Goal: Information Seeking & Learning: Learn about a topic

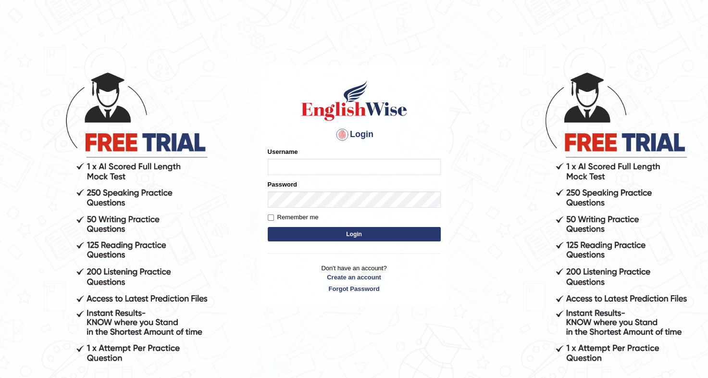
type input "sudipa_parramatta"
click at [312, 232] on button "Login" at bounding box center [354, 234] width 173 height 14
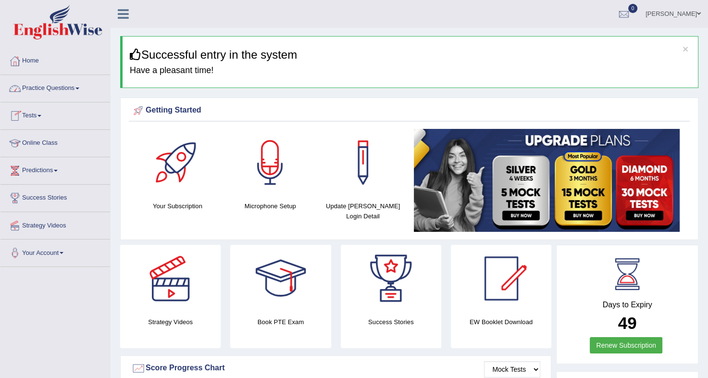
click at [70, 89] on link "Practice Questions" at bounding box center [55, 87] width 110 height 24
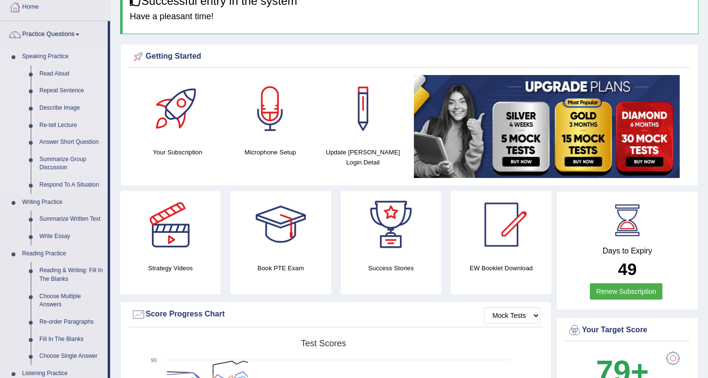
scroll to position [59, 0]
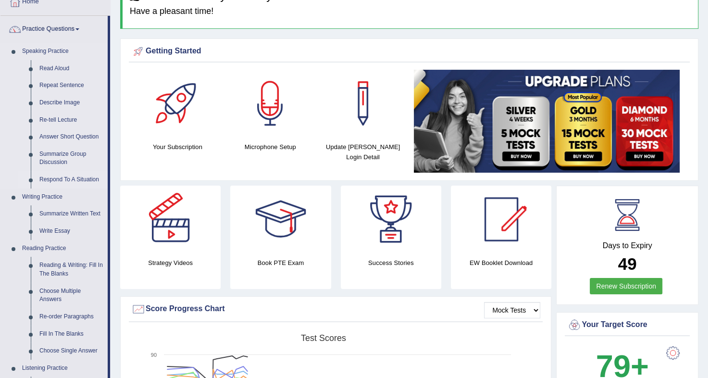
click at [75, 182] on link "Respond To A Situation" at bounding box center [71, 179] width 73 height 17
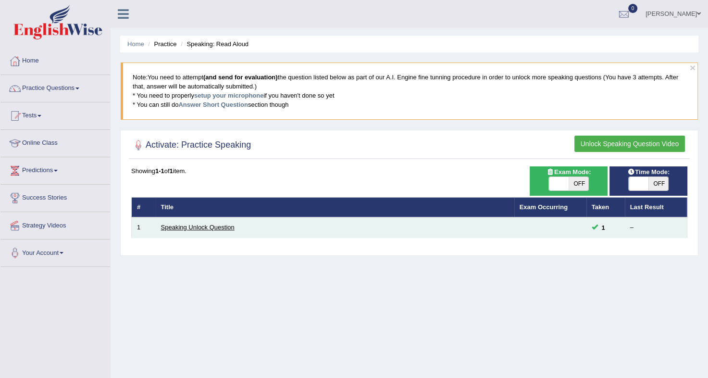
click at [196, 227] on link "Speaking Unlock Question" at bounding box center [198, 227] width 74 height 7
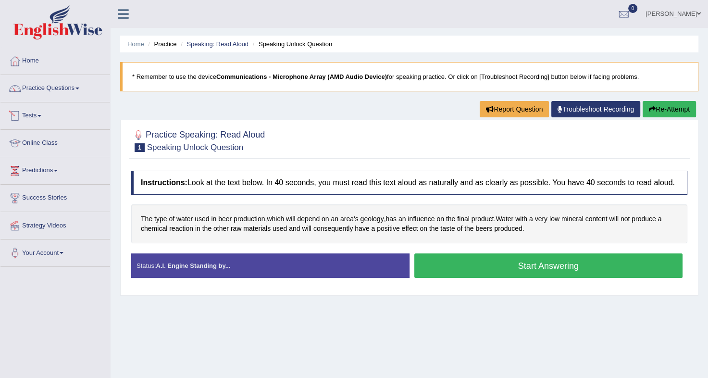
click at [44, 114] on link "Tests" at bounding box center [55, 114] width 110 height 24
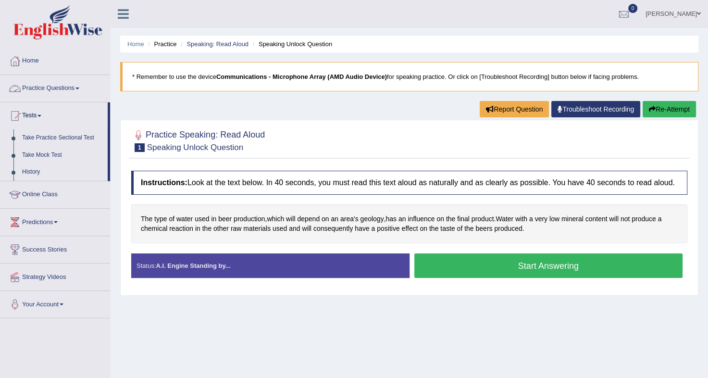
click at [53, 86] on link "Practice Questions" at bounding box center [55, 87] width 110 height 24
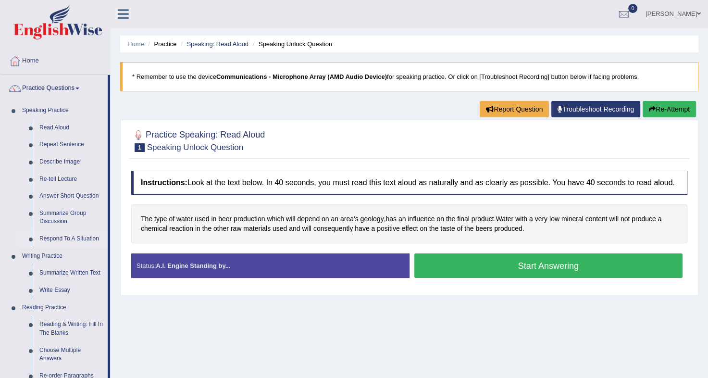
click at [48, 237] on link "Respond To A Situation" at bounding box center [71, 238] width 73 height 17
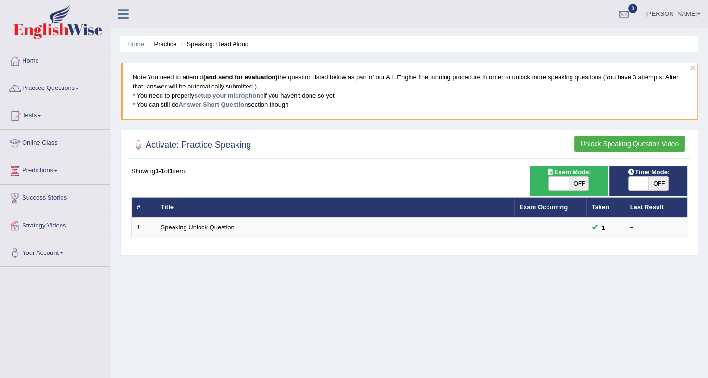
click at [600, 140] on button "Unlock Speaking Question Video" at bounding box center [630, 144] width 111 height 16
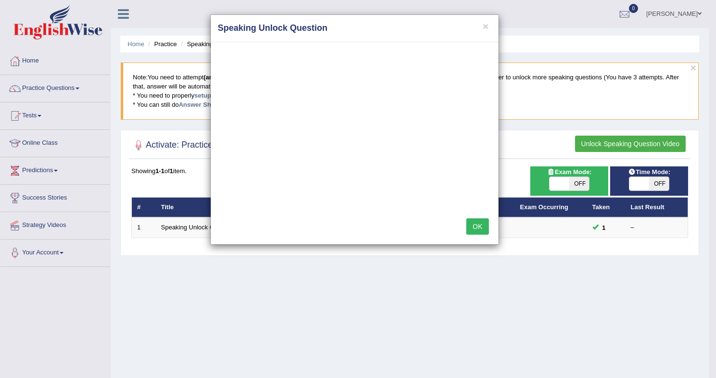
click at [471, 224] on button "OK" at bounding box center [477, 226] width 22 height 16
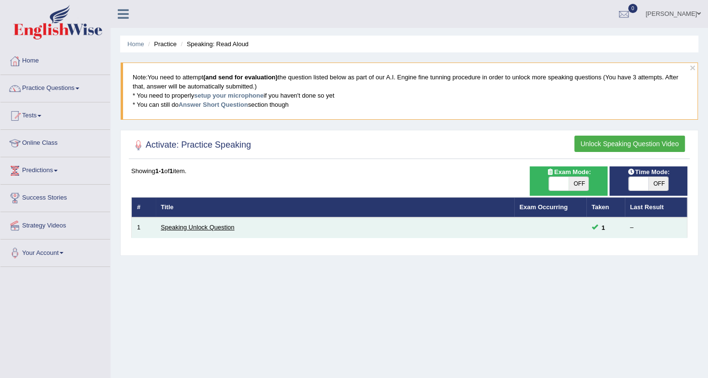
click at [210, 225] on link "Speaking Unlock Question" at bounding box center [198, 227] width 74 height 7
click at [211, 224] on link "Speaking Unlock Question" at bounding box center [198, 227] width 74 height 7
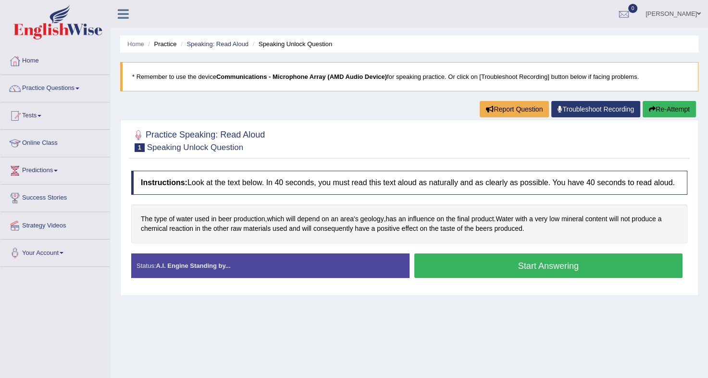
click at [473, 257] on button "Start Answering" at bounding box center [549, 265] width 269 height 25
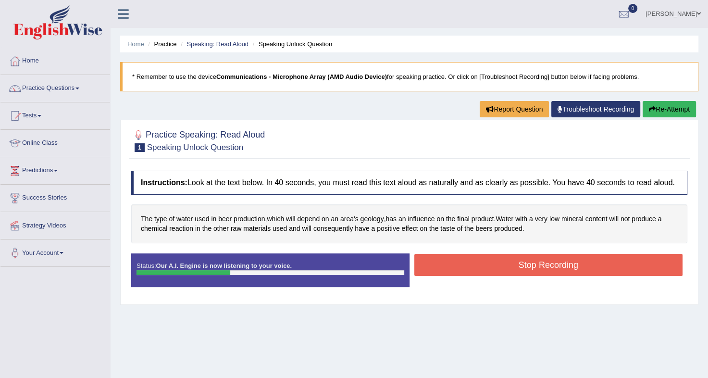
click at [473, 257] on button "Stop Recording" at bounding box center [549, 265] width 269 height 22
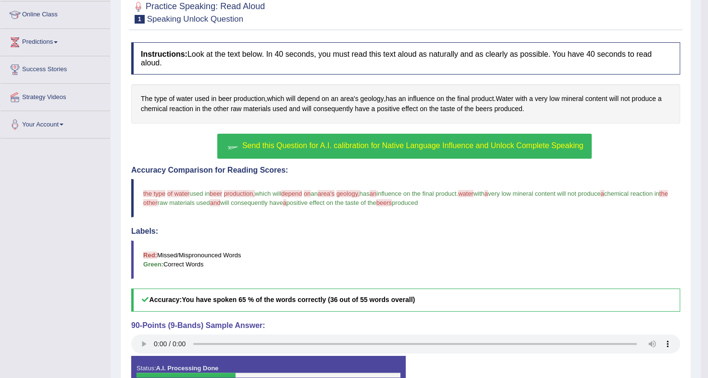
scroll to position [128, 0]
click at [347, 134] on button "Send this Question for A.I. calibration for Native Language Influence and Unloc…" at bounding box center [404, 146] width 374 height 25
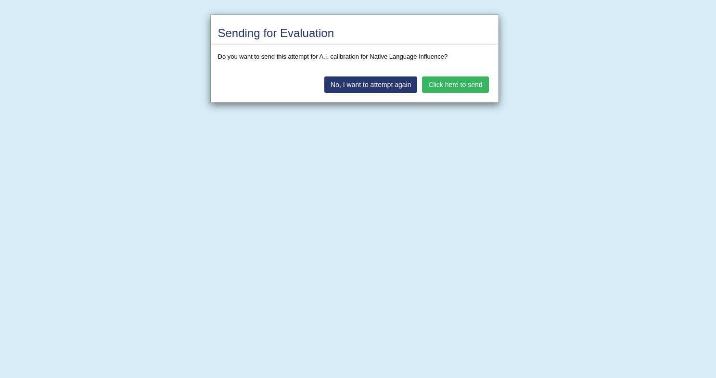
click at [378, 91] on button "No, I want to attempt again" at bounding box center [370, 84] width 93 height 16
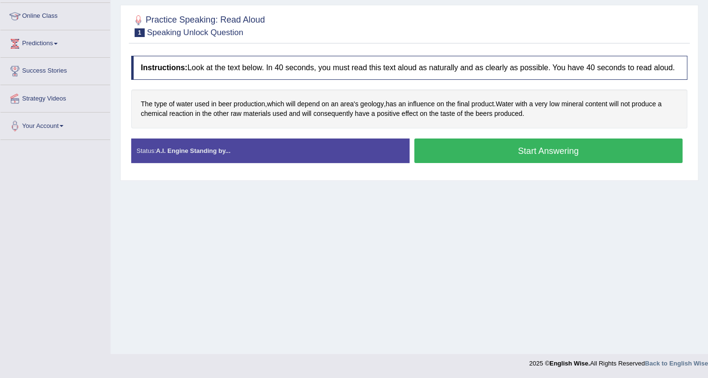
click at [493, 143] on button "Start Answering" at bounding box center [549, 151] width 269 height 25
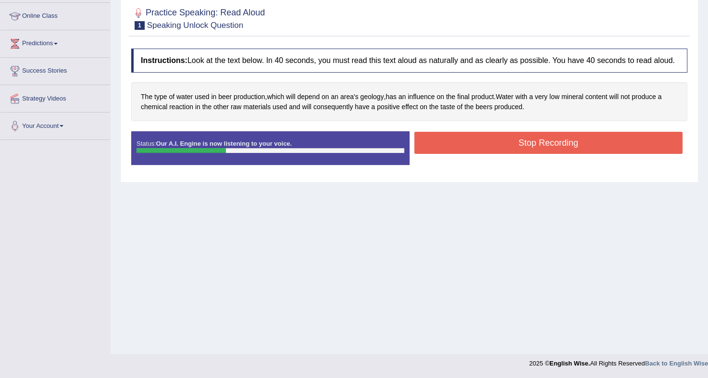
click at [493, 143] on button "Stop Recording" at bounding box center [549, 143] width 269 height 22
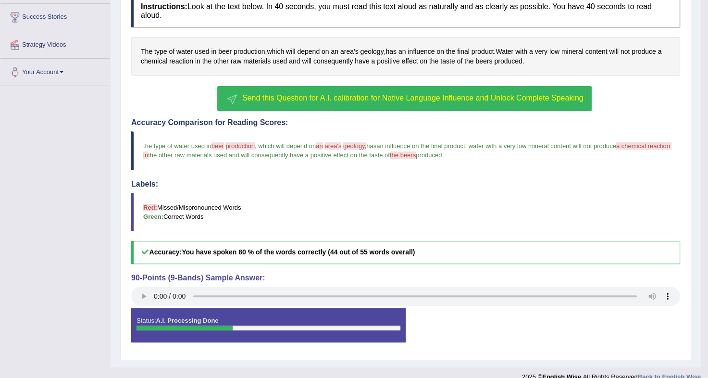
scroll to position [184, 0]
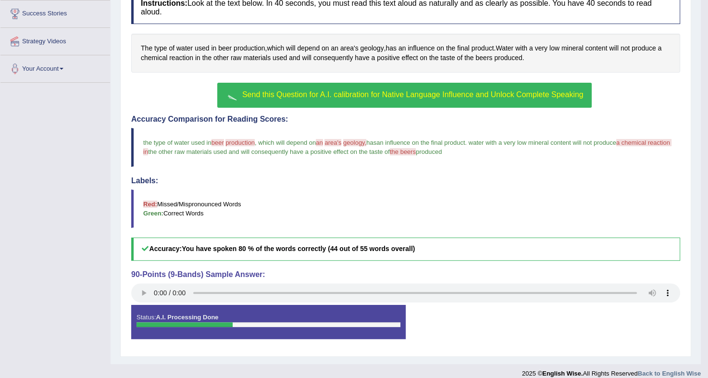
click at [353, 90] on span "Send this Question for A.I. calibration for Native Language Influence and Unloc…" at bounding box center [412, 94] width 341 height 8
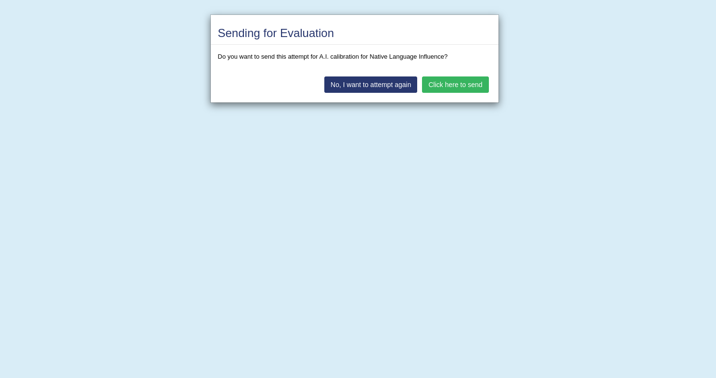
click at [455, 79] on button "Click here to send" at bounding box center [455, 84] width 66 height 16
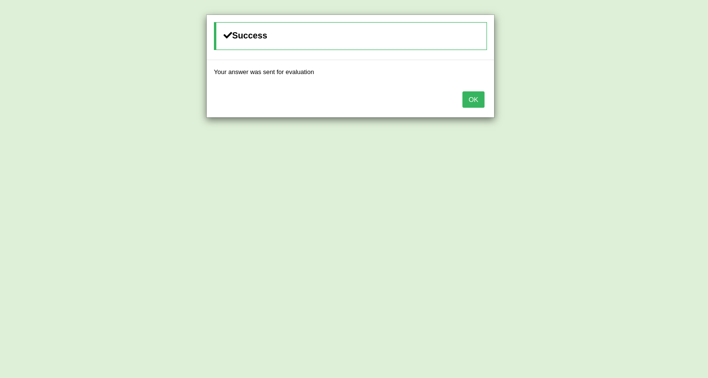
click at [476, 105] on button "OK" at bounding box center [474, 99] width 22 height 16
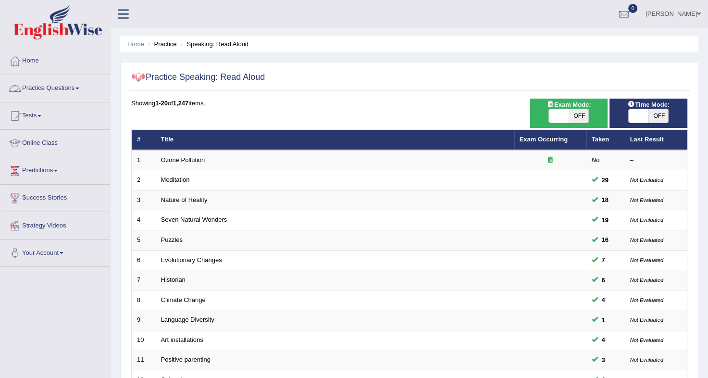
click at [75, 91] on link "Practice Questions" at bounding box center [55, 87] width 110 height 24
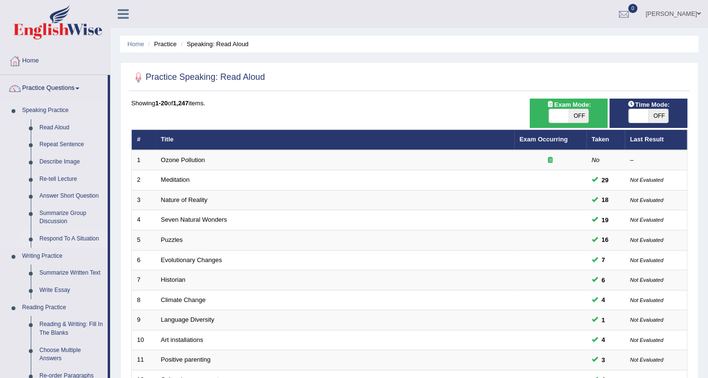
click at [53, 235] on link "Respond To A Situation" at bounding box center [71, 238] width 73 height 17
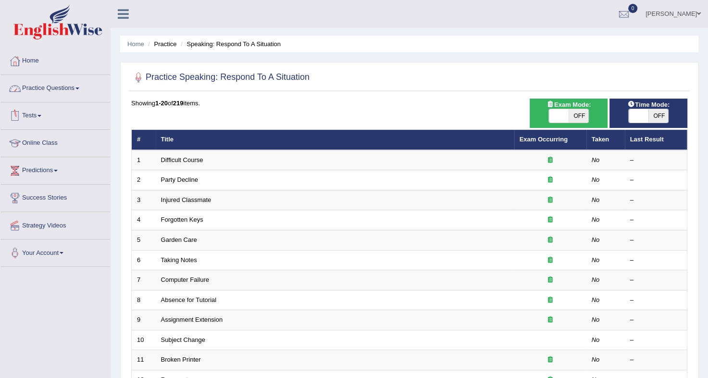
click at [73, 88] on link "Practice Questions" at bounding box center [55, 87] width 110 height 24
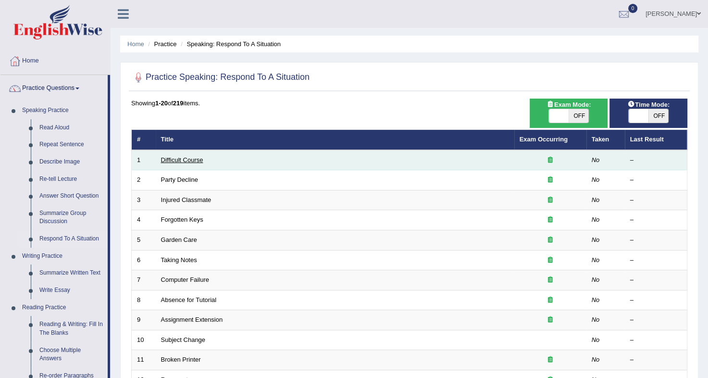
click at [172, 160] on link "Difficult Course" at bounding box center [182, 159] width 42 height 7
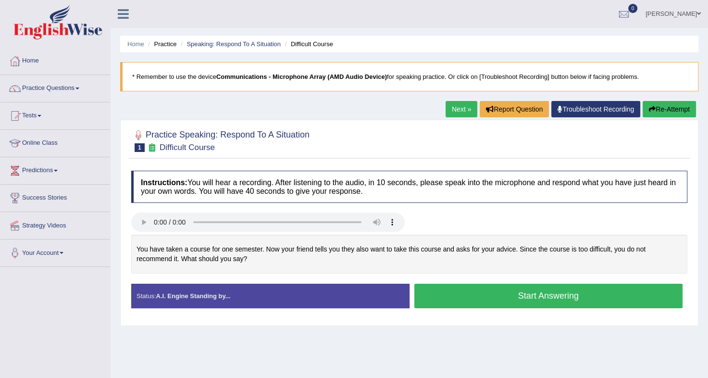
click at [487, 300] on button "Start Answering" at bounding box center [549, 296] width 269 height 25
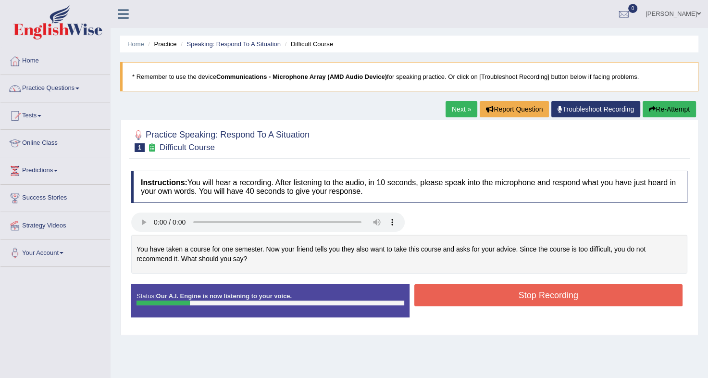
click at [655, 105] on button "Re-Attempt" at bounding box center [669, 109] width 53 height 16
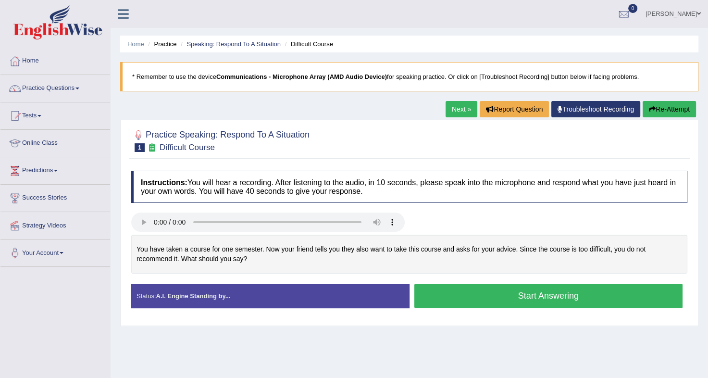
click at [506, 291] on button "Start Answering" at bounding box center [549, 296] width 269 height 25
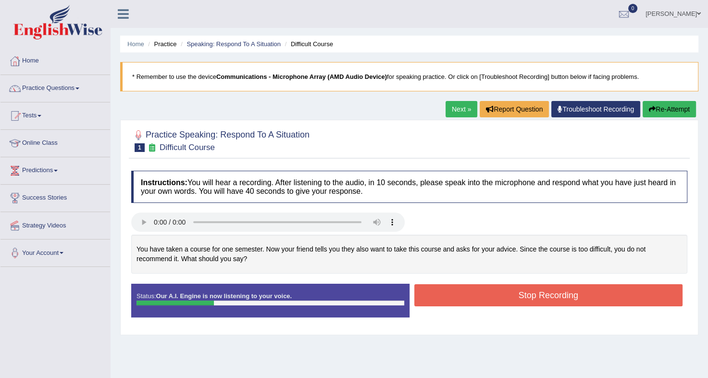
click at [658, 114] on button "Re-Attempt" at bounding box center [669, 109] width 53 height 16
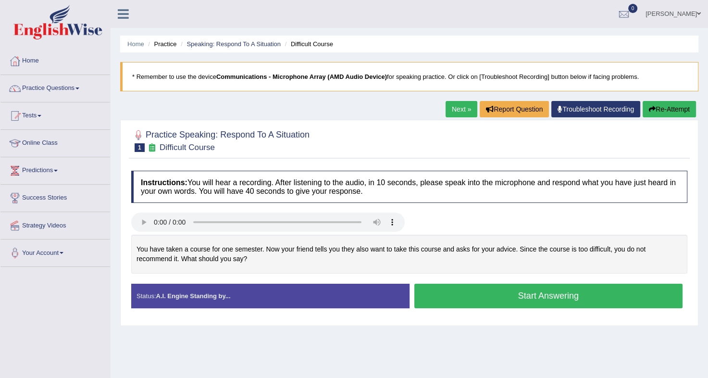
click at [466, 300] on button "Start Answering" at bounding box center [549, 296] width 269 height 25
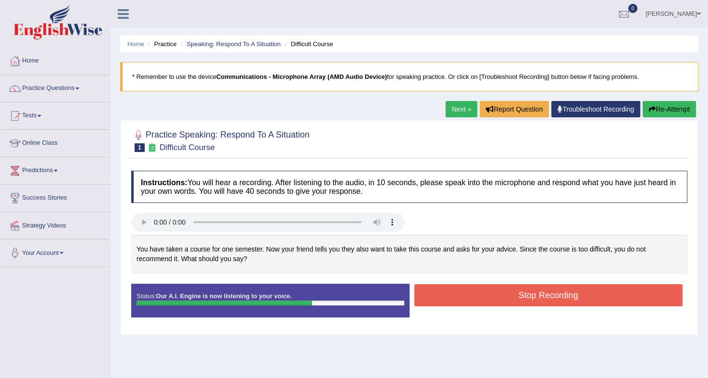
click at [466, 300] on button "Stop Recording" at bounding box center [549, 295] width 269 height 22
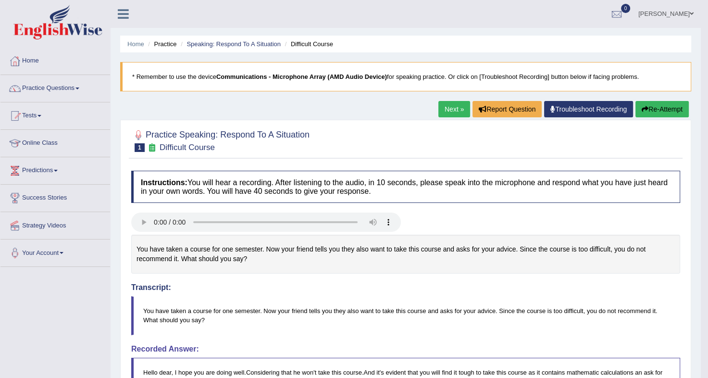
click at [643, 103] on button "Re-Attempt" at bounding box center [662, 109] width 53 height 16
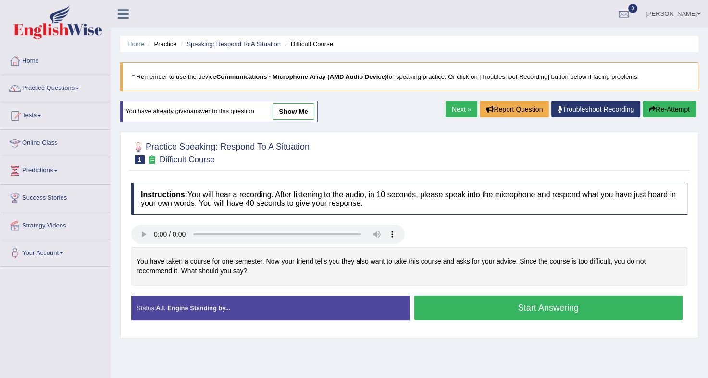
click at [464, 304] on button "Start Answering" at bounding box center [549, 308] width 269 height 25
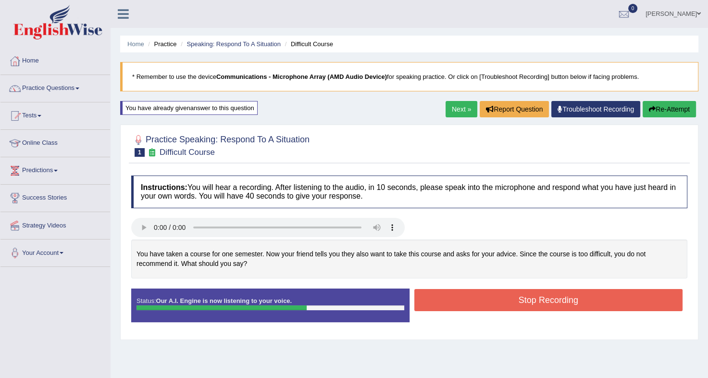
click at [464, 304] on button "Stop Recording" at bounding box center [549, 300] width 269 height 22
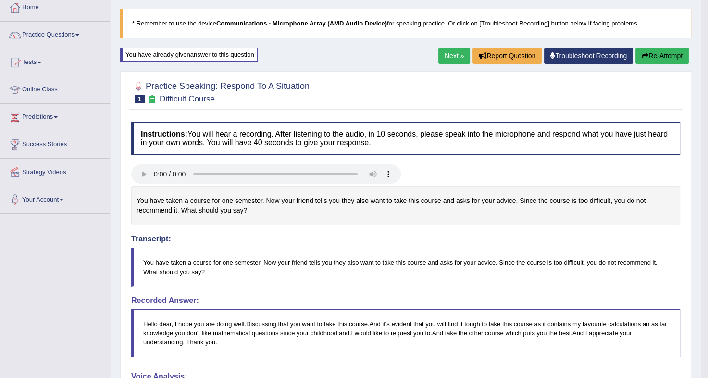
scroll to position [52, 0]
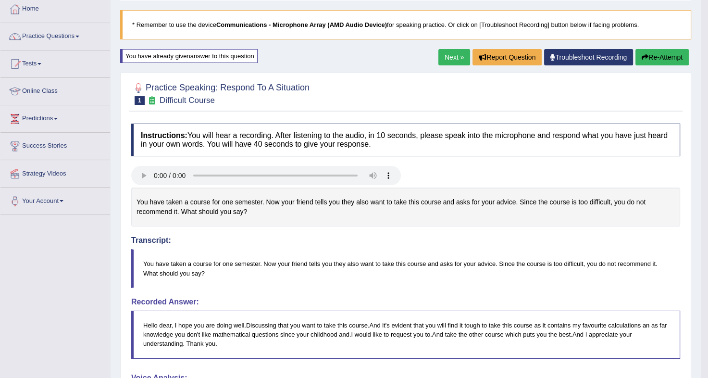
click at [651, 59] on button "Re-Attempt" at bounding box center [662, 57] width 53 height 16
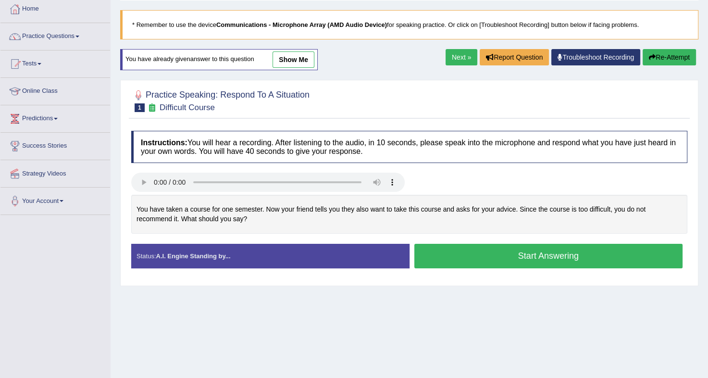
click at [442, 257] on button "Start Answering" at bounding box center [549, 256] width 269 height 25
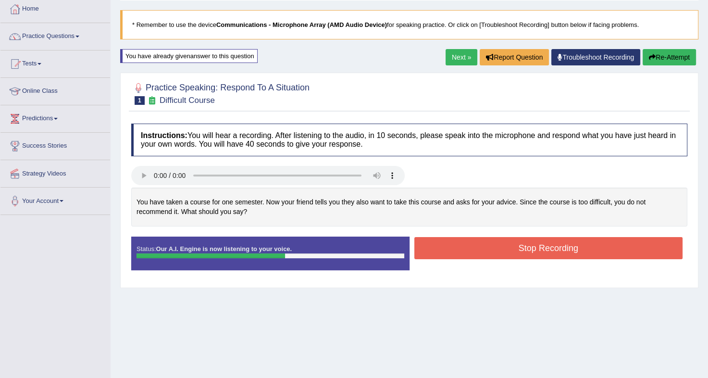
click at [442, 257] on button "Stop Recording" at bounding box center [549, 248] width 269 height 22
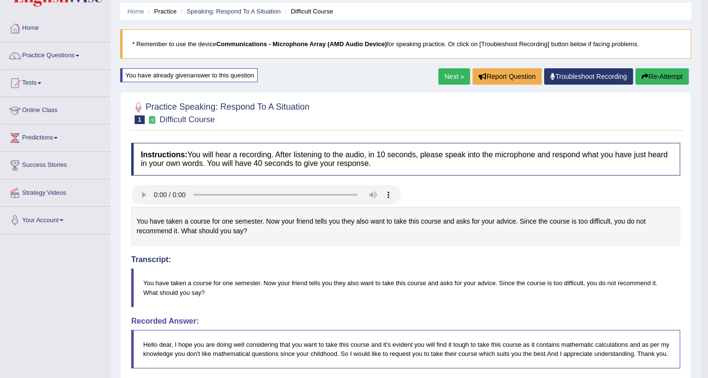
scroll to position [27, 0]
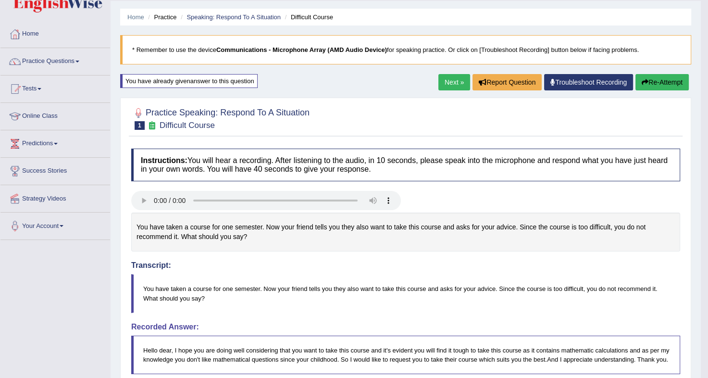
click at [665, 77] on button "Re-Attempt" at bounding box center [662, 82] width 53 height 16
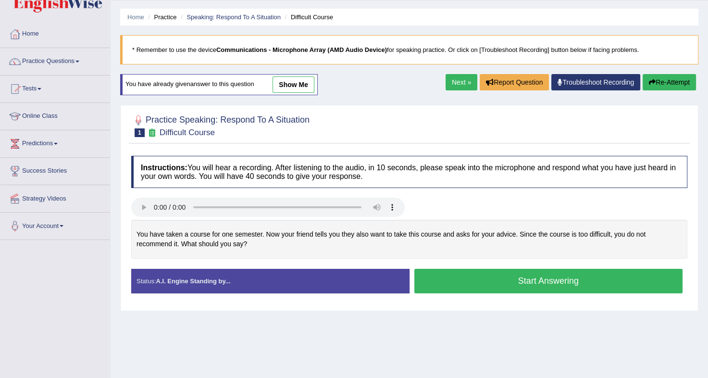
click at [481, 279] on button "Start Answering" at bounding box center [549, 281] width 269 height 25
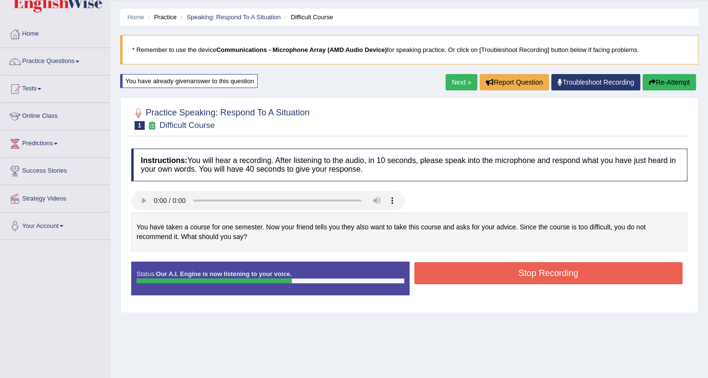
click at [481, 279] on button "Stop Recording" at bounding box center [549, 273] width 269 height 22
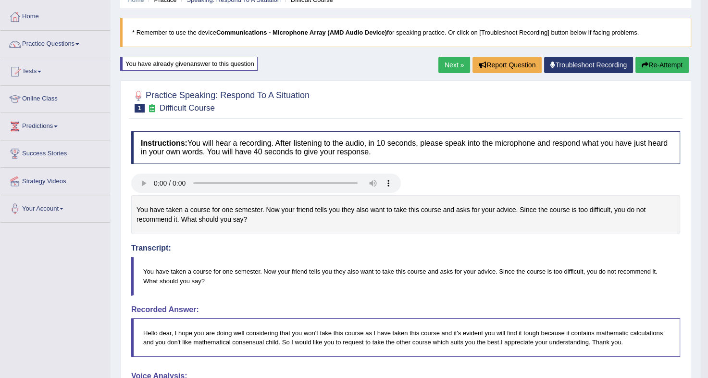
scroll to position [33, 0]
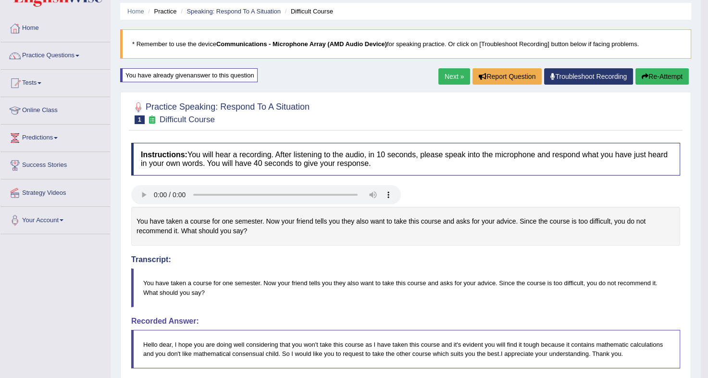
click at [655, 76] on button "Re-Attempt" at bounding box center [662, 76] width 53 height 16
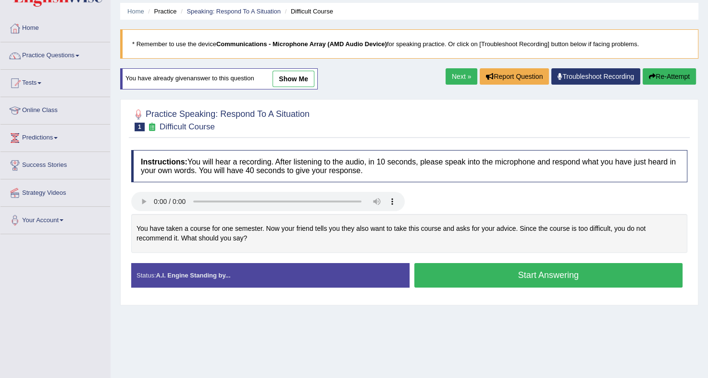
click at [468, 277] on button "Start Answering" at bounding box center [549, 275] width 269 height 25
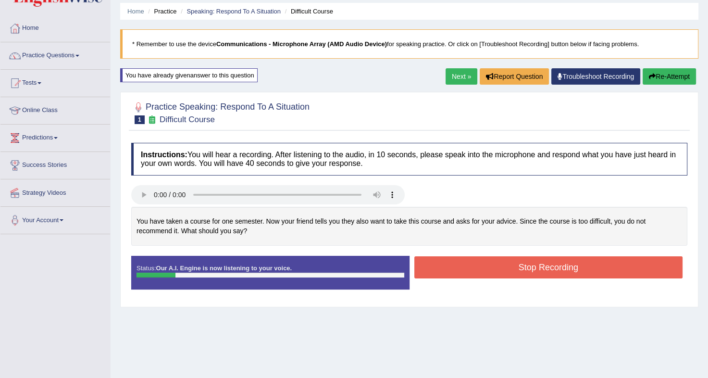
click at [682, 77] on button "Re-Attempt" at bounding box center [669, 76] width 53 height 16
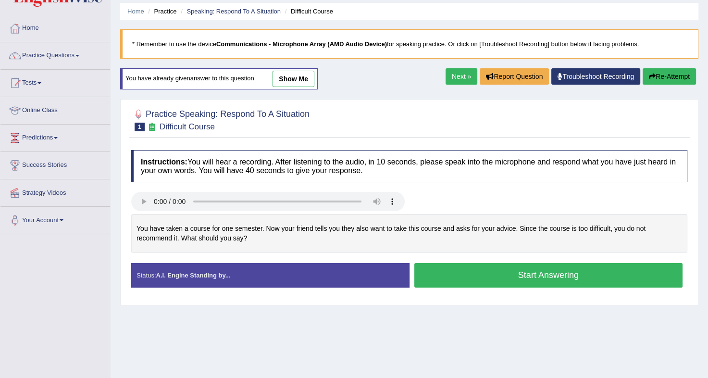
click at [483, 271] on button "Start Answering" at bounding box center [549, 275] width 269 height 25
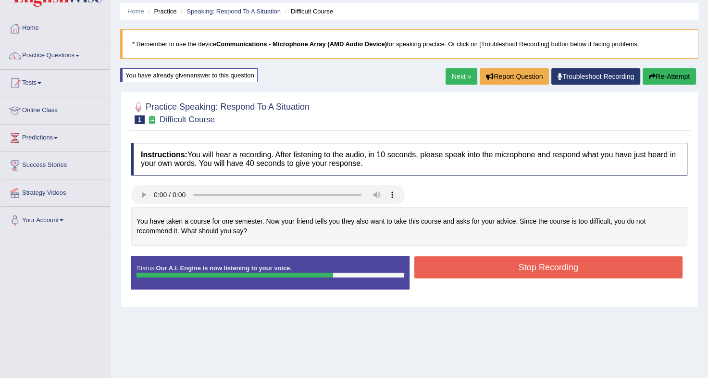
click at [483, 271] on button "Stop Recording" at bounding box center [549, 267] width 269 height 22
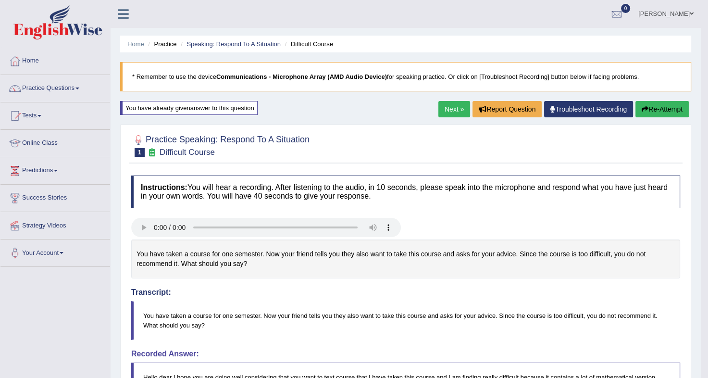
click at [659, 110] on button "Re-Attempt" at bounding box center [662, 109] width 53 height 16
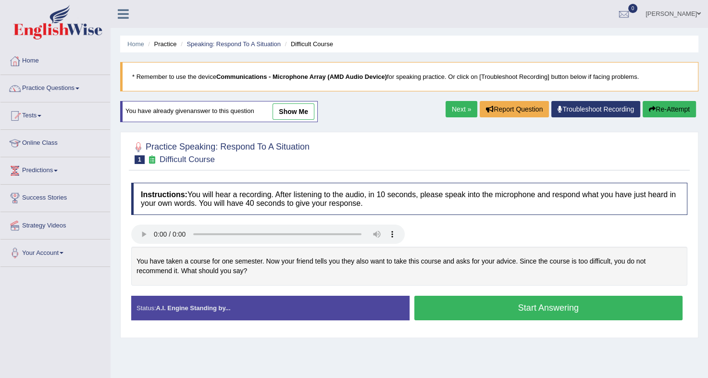
click at [468, 308] on button "Start Answering" at bounding box center [549, 308] width 269 height 25
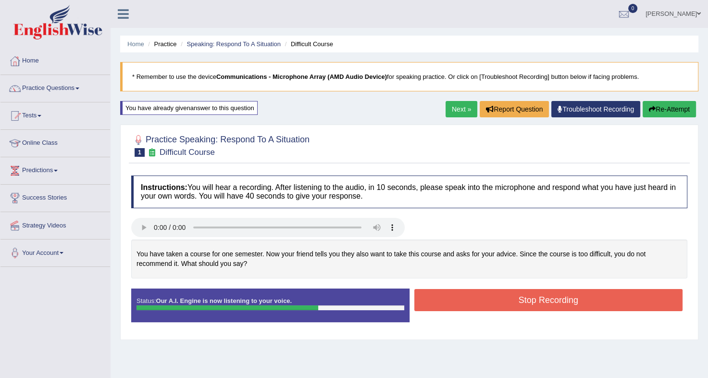
click at [479, 301] on button "Stop Recording" at bounding box center [549, 300] width 269 height 22
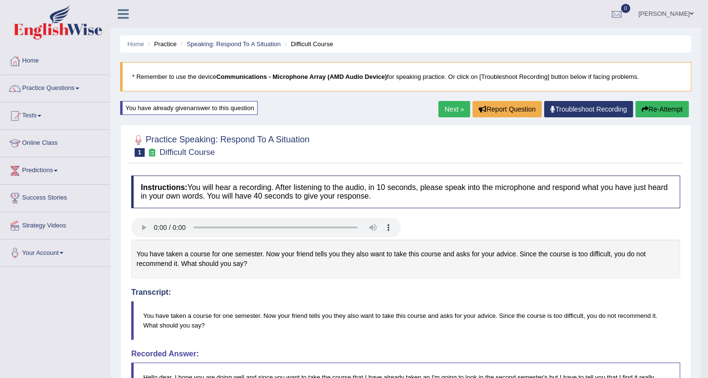
click at [647, 110] on icon "button" at bounding box center [645, 109] width 7 height 7
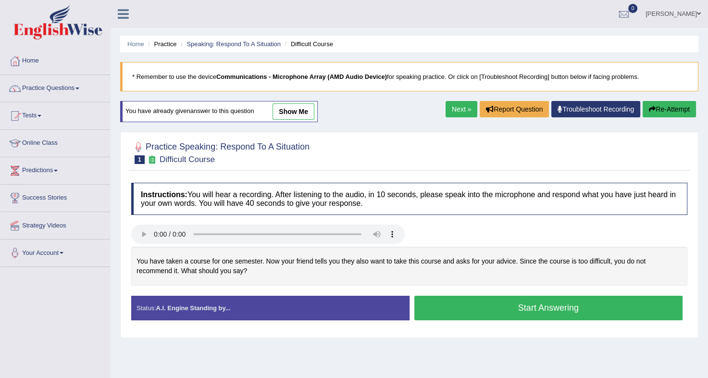
click at [517, 312] on button "Start Answering" at bounding box center [549, 308] width 269 height 25
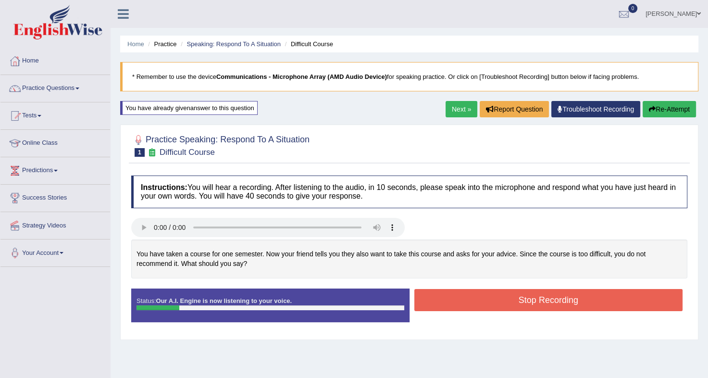
click at [678, 101] on button "Re-Attempt" at bounding box center [669, 109] width 53 height 16
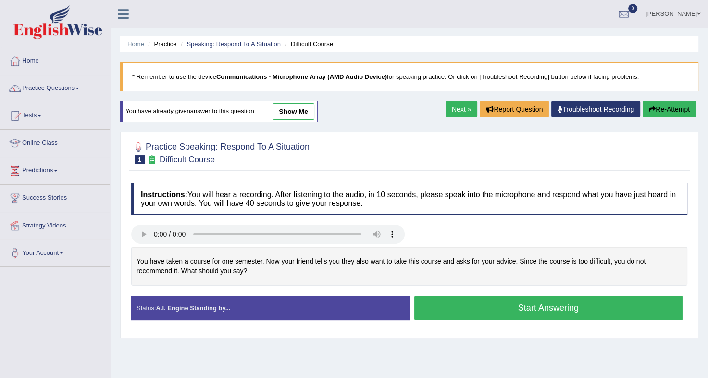
click at [482, 307] on button "Start Answering" at bounding box center [549, 308] width 269 height 25
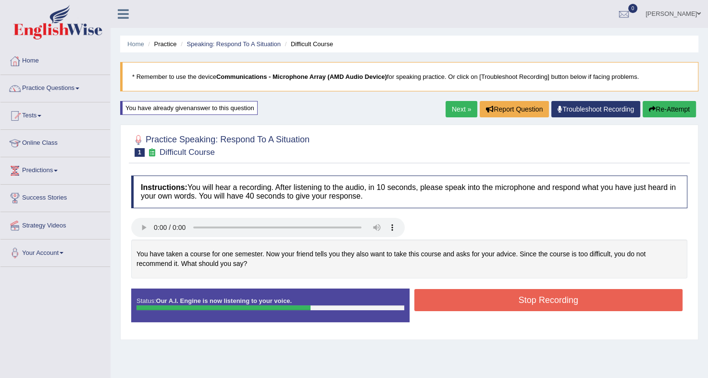
click at [482, 307] on button "Stop Recording" at bounding box center [549, 300] width 269 height 22
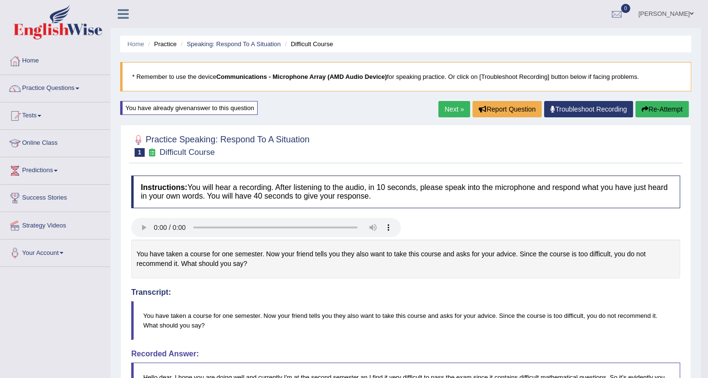
click at [670, 115] on button "Re-Attempt" at bounding box center [662, 109] width 53 height 16
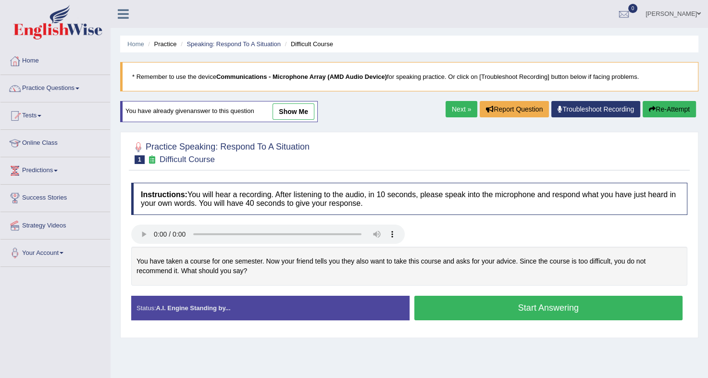
click at [532, 304] on button "Start Answering" at bounding box center [549, 308] width 269 height 25
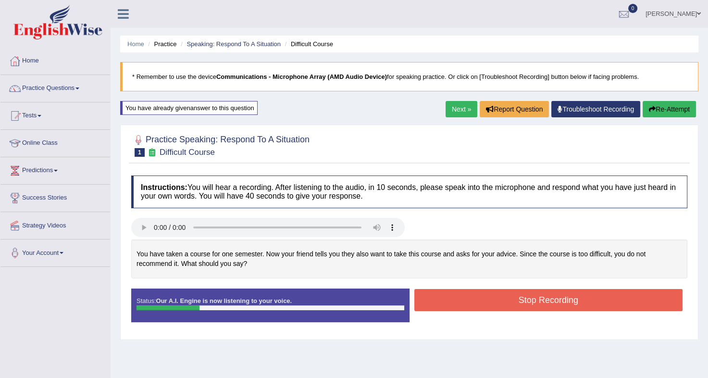
click at [676, 105] on button "Re-Attempt" at bounding box center [669, 109] width 53 height 16
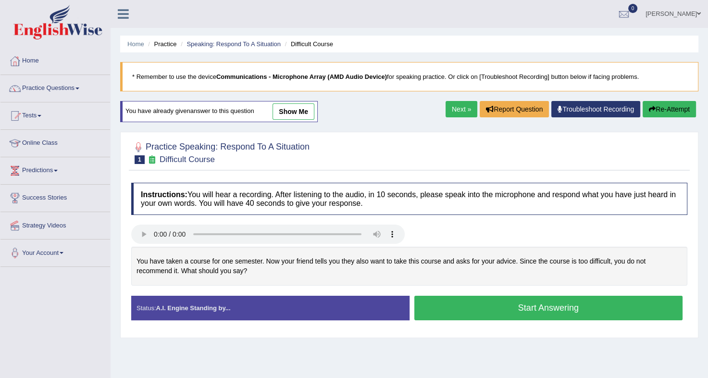
click at [534, 305] on button "Start Answering" at bounding box center [549, 308] width 269 height 25
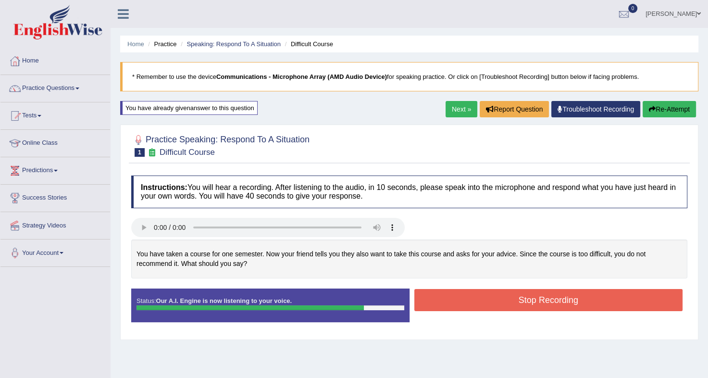
click at [534, 305] on button "Stop Recording" at bounding box center [549, 300] width 269 height 22
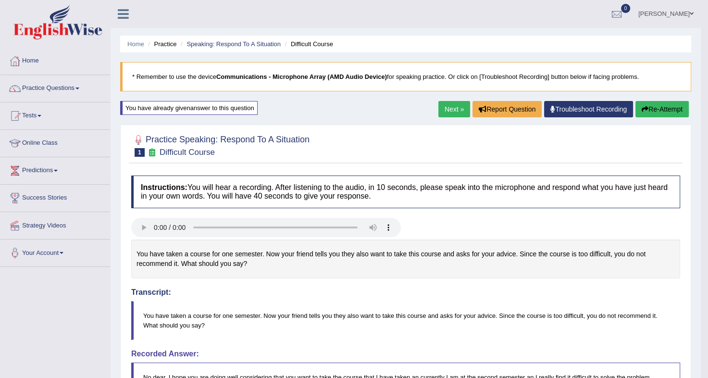
click at [664, 108] on button "Re-Attempt" at bounding box center [662, 109] width 53 height 16
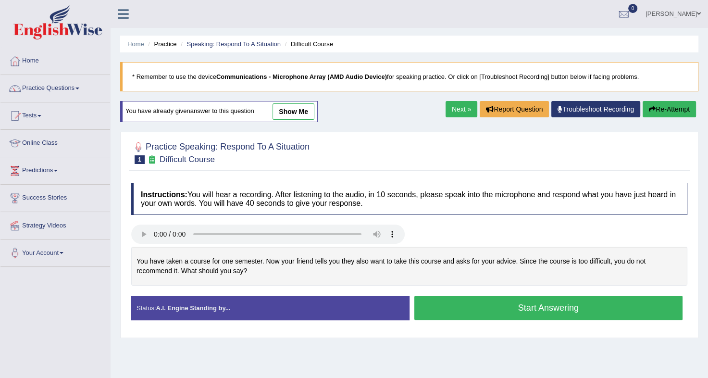
click at [554, 303] on button "Start Answering" at bounding box center [549, 308] width 269 height 25
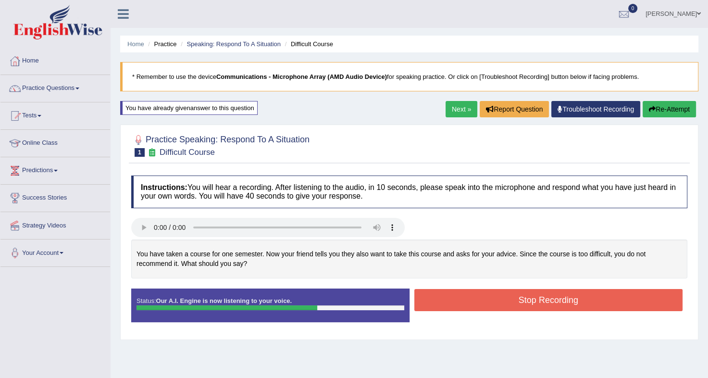
click at [554, 303] on button "Stop Recording" at bounding box center [549, 300] width 269 height 22
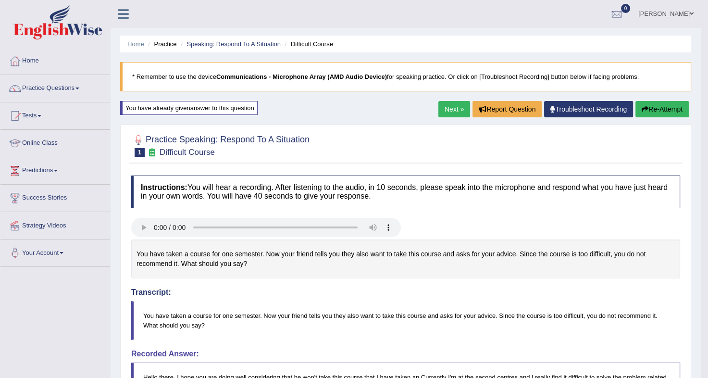
click at [662, 108] on button "Re-Attempt" at bounding box center [662, 109] width 53 height 16
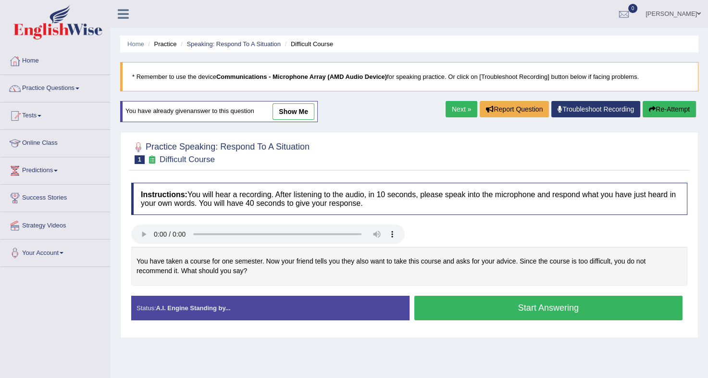
click at [477, 309] on button "Start Answering" at bounding box center [549, 308] width 269 height 25
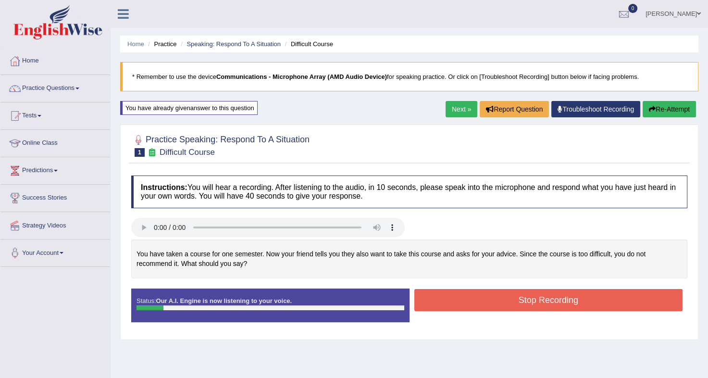
click at [665, 107] on button "Re-Attempt" at bounding box center [669, 109] width 53 height 16
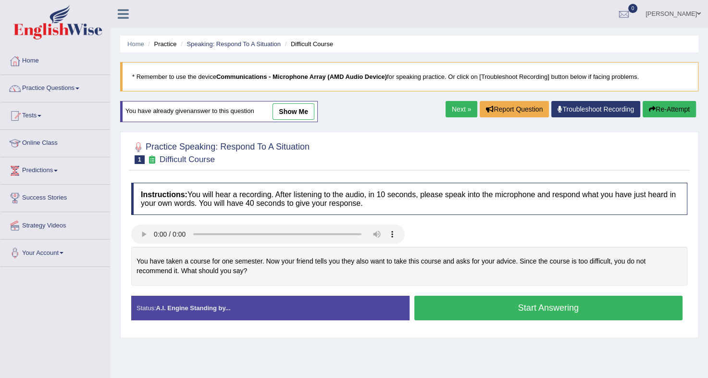
click at [507, 315] on button "Start Answering" at bounding box center [549, 308] width 269 height 25
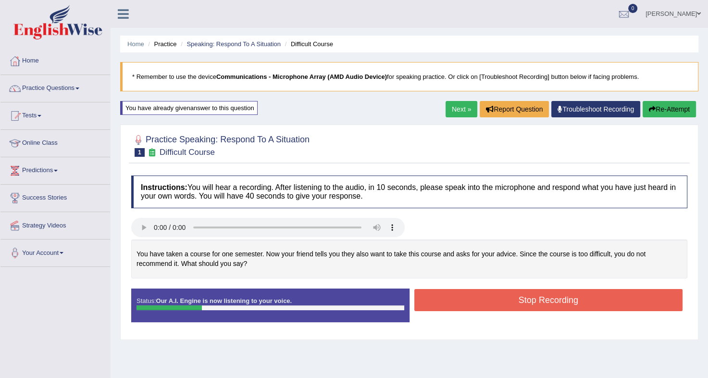
click at [654, 107] on icon "button" at bounding box center [652, 109] width 7 height 7
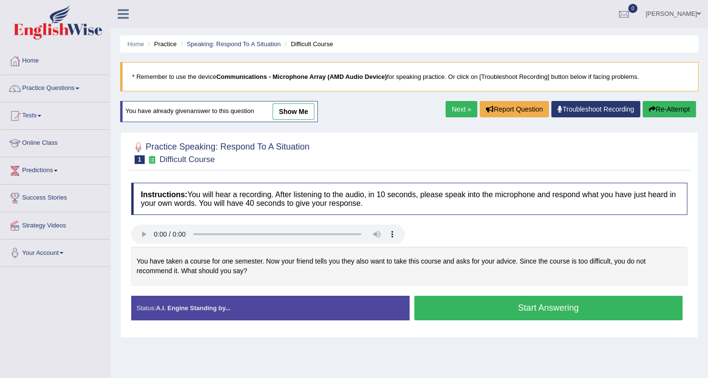
click at [500, 315] on button "Start Answering" at bounding box center [549, 308] width 269 height 25
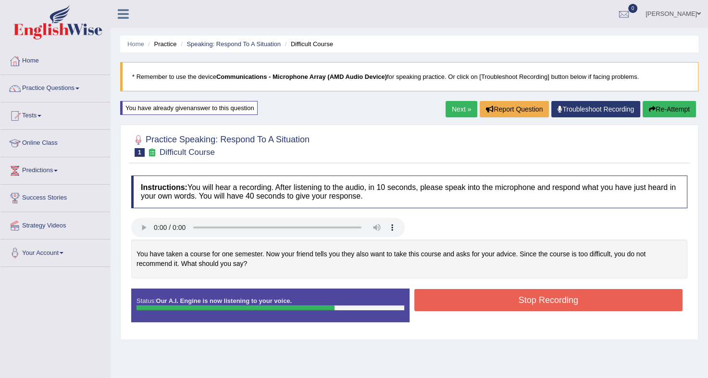
click at [504, 305] on button "Stop Recording" at bounding box center [549, 300] width 269 height 22
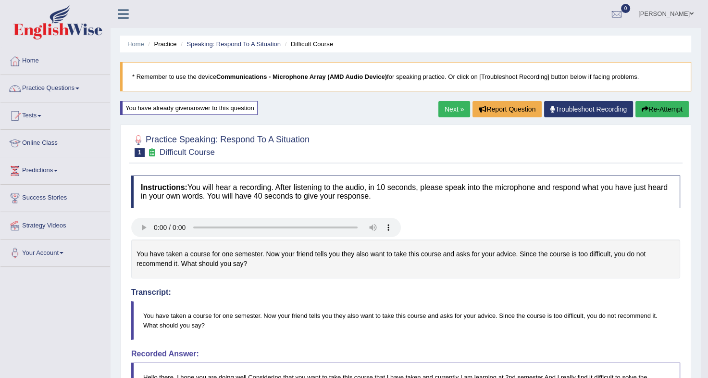
click at [658, 108] on button "Re-Attempt" at bounding box center [662, 109] width 53 height 16
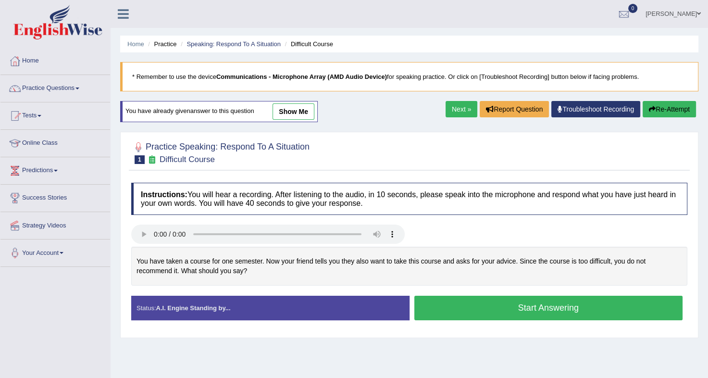
click at [470, 298] on button "Start Answering" at bounding box center [549, 308] width 269 height 25
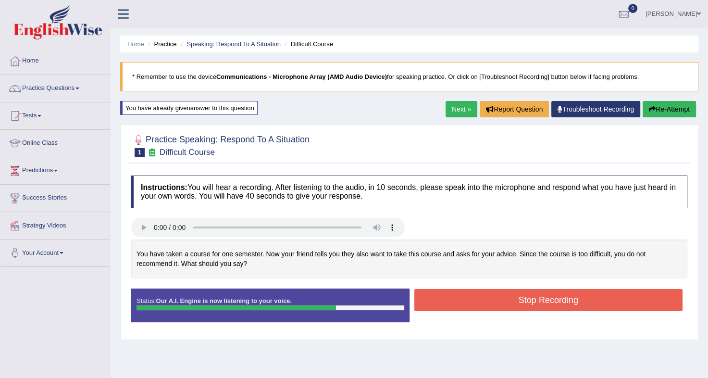
click at [470, 298] on button "Stop Recording" at bounding box center [549, 300] width 269 height 22
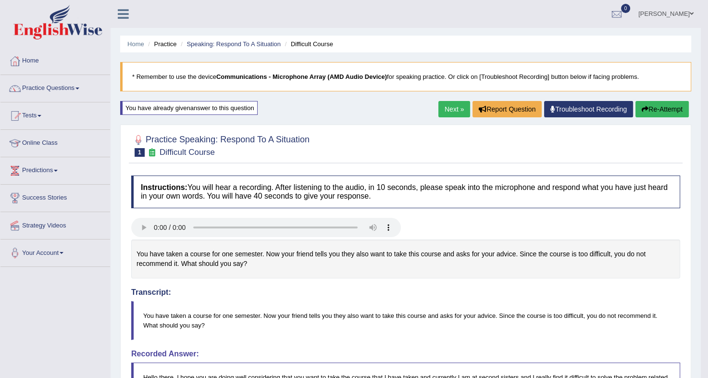
click at [655, 106] on button "Re-Attempt" at bounding box center [662, 109] width 53 height 16
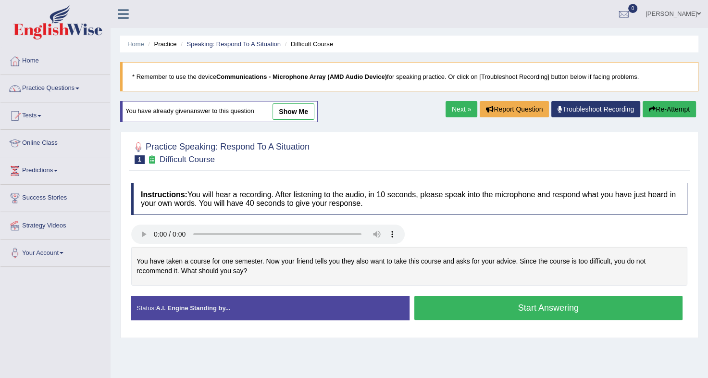
click at [512, 301] on button "Start Answering" at bounding box center [549, 308] width 269 height 25
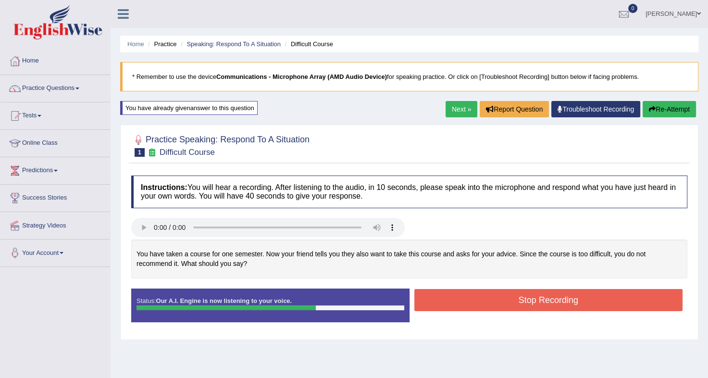
click at [512, 301] on button "Stop Recording" at bounding box center [549, 300] width 269 height 22
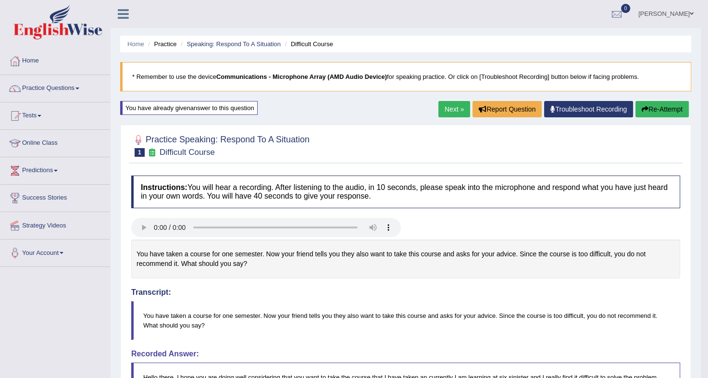
click at [650, 111] on button "Re-Attempt" at bounding box center [662, 109] width 53 height 16
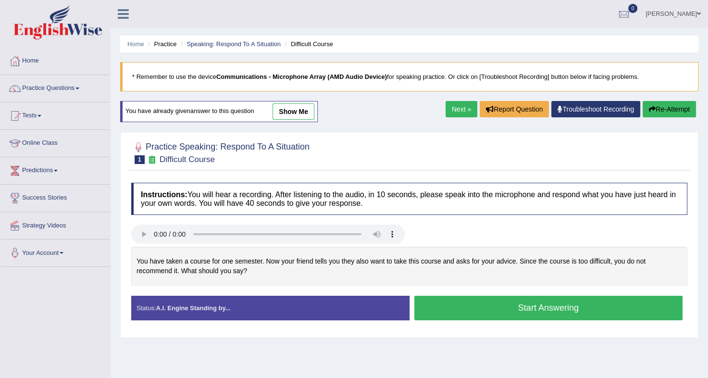
click at [507, 298] on button "Start Answering" at bounding box center [549, 308] width 269 height 25
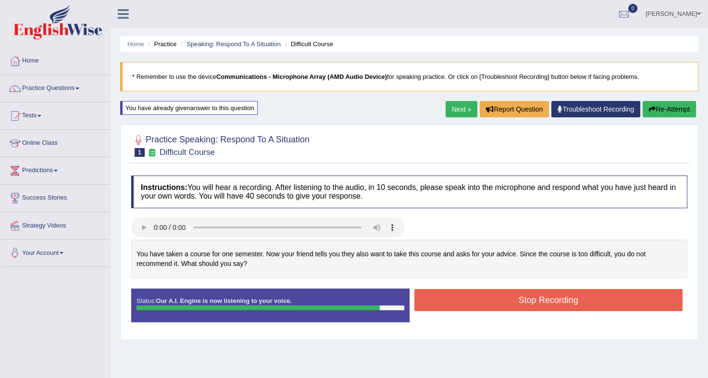
click at [507, 298] on button "Stop Recording" at bounding box center [549, 300] width 269 height 22
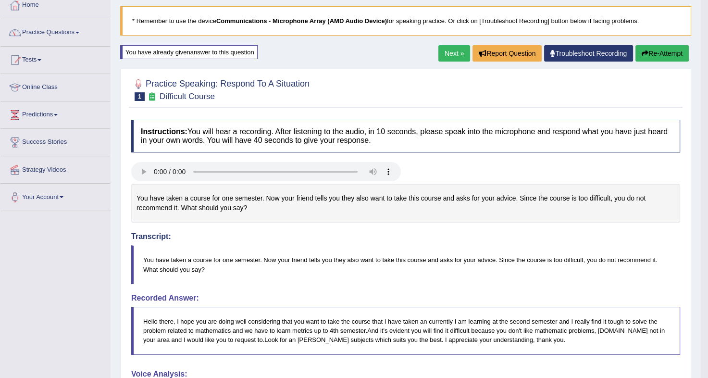
scroll to position [27, 0]
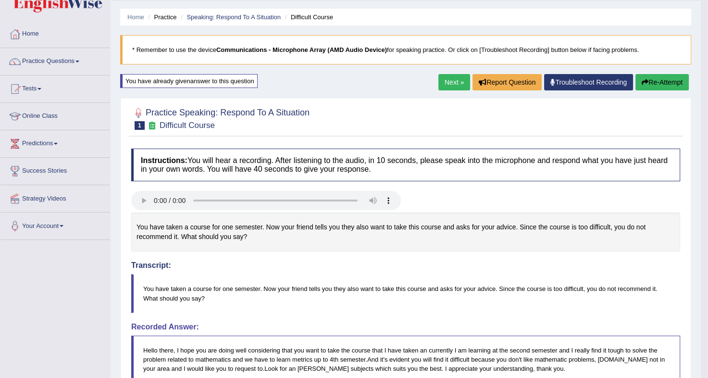
click at [660, 85] on button "Re-Attempt" at bounding box center [662, 82] width 53 height 16
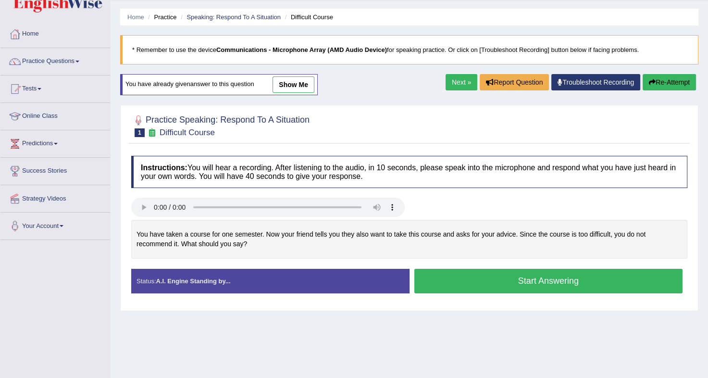
click at [537, 278] on button "Start Answering" at bounding box center [549, 281] width 269 height 25
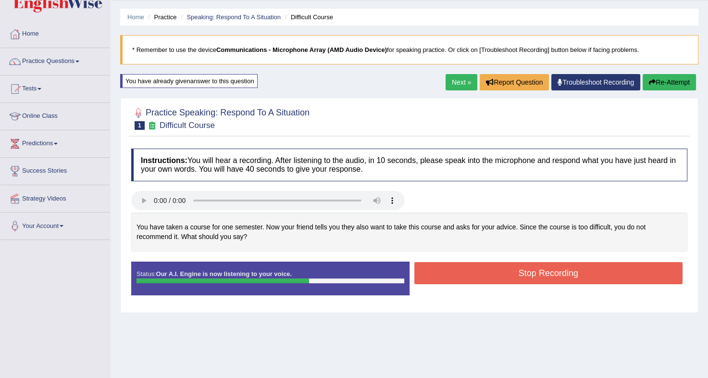
click at [537, 278] on button "Stop Recording" at bounding box center [549, 273] width 269 height 22
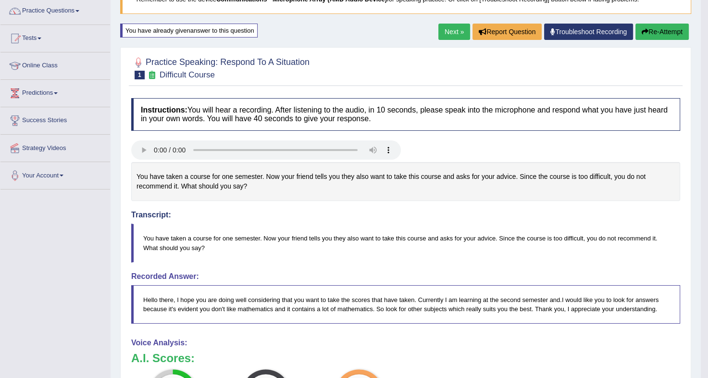
scroll to position [48, 0]
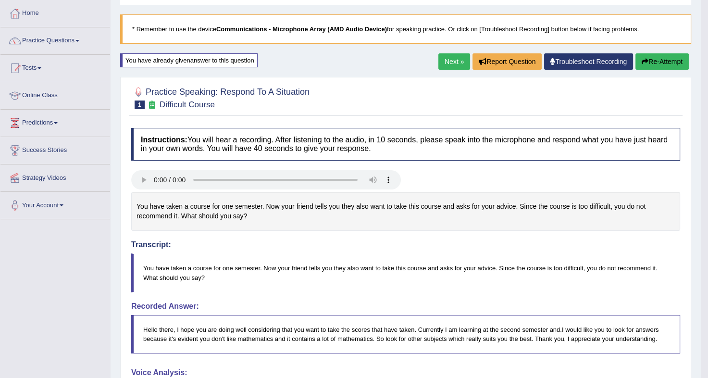
click at [665, 55] on button "Re-Attempt" at bounding box center [662, 61] width 53 height 16
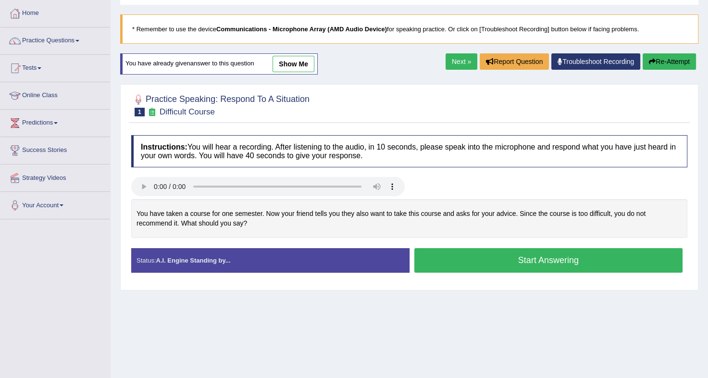
scroll to position [48, 0]
click at [473, 261] on button "Start Answering" at bounding box center [549, 260] width 269 height 25
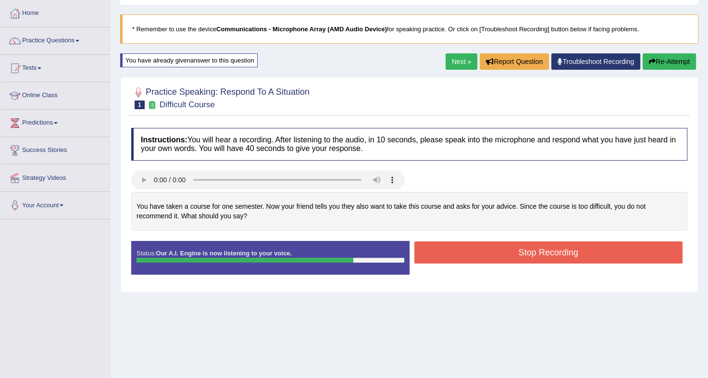
click at [473, 261] on button "Stop Recording" at bounding box center [549, 252] width 269 height 22
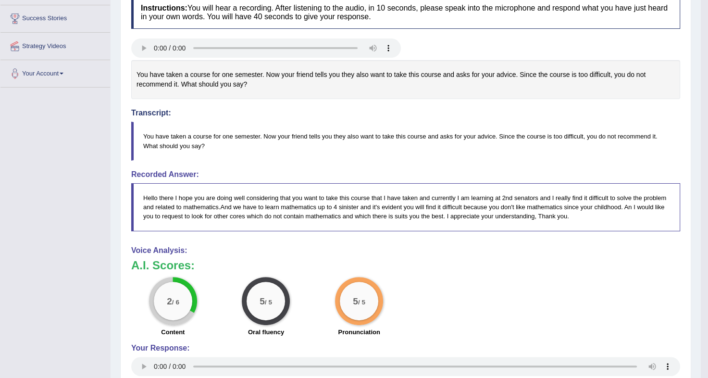
scroll to position [180, 0]
click at [414, 215] on blockquote "Hello there I hope you are doing well considering that you want to take this co…" at bounding box center [405, 207] width 549 height 48
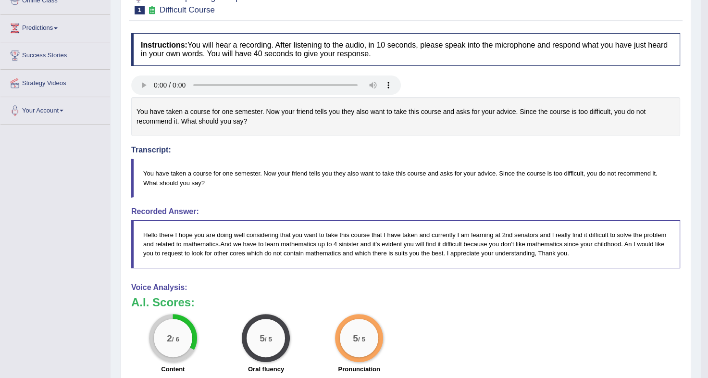
scroll to position [0, 0]
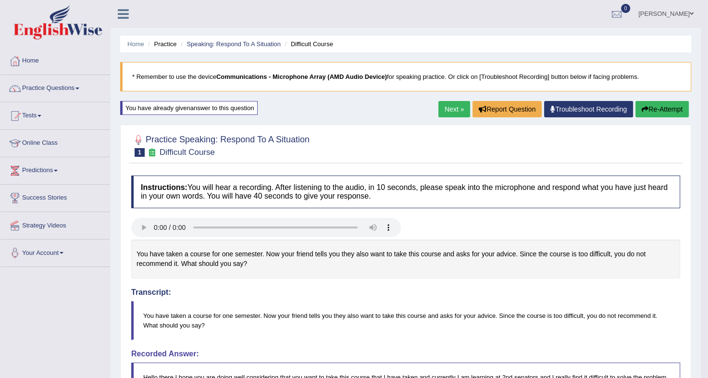
click at [450, 105] on link "Next »" at bounding box center [455, 109] width 32 height 16
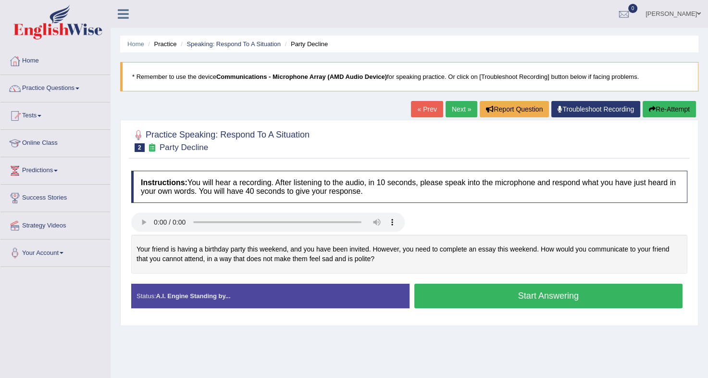
drag, startPoint x: 129, startPoint y: 247, endPoint x: 265, endPoint y: 265, distance: 137.2
click at [265, 265] on div "Instructions: You will hear a recording. After listening to the audio, in 10 se…" at bounding box center [409, 243] width 561 height 155
click at [432, 289] on button "Start Answering" at bounding box center [549, 296] width 269 height 25
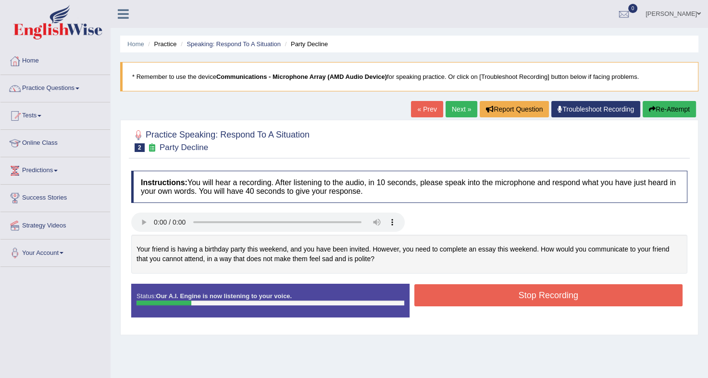
click at [657, 107] on button "Re-Attempt" at bounding box center [669, 109] width 53 height 16
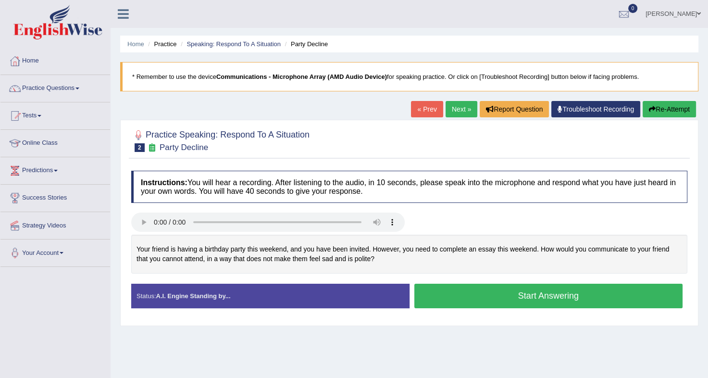
click at [521, 296] on button "Start Answering" at bounding box center [549, 296] width 269 height 25
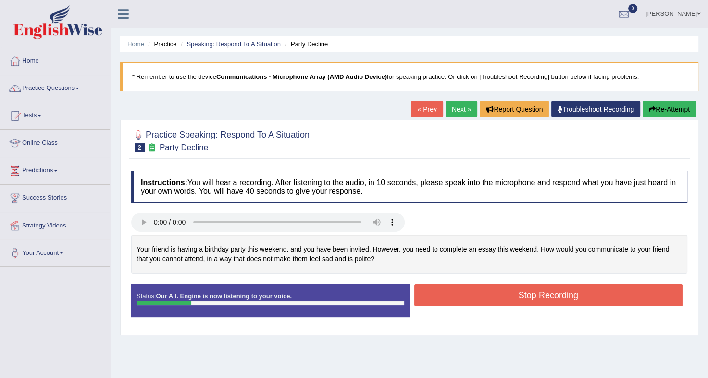
click at [659, 114] on button "Re-Attempt" at bounding box center [669, 109] width 53 height 16
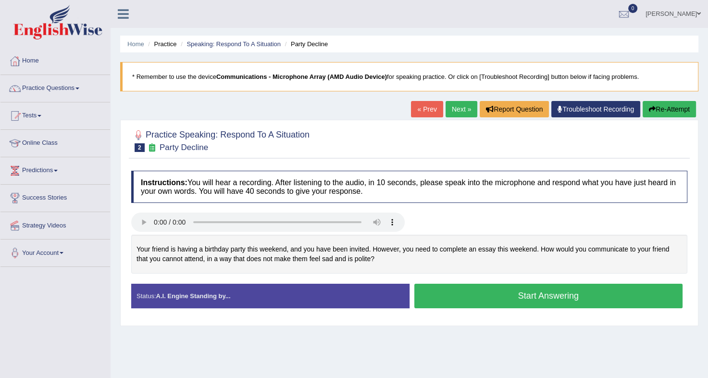
click at [525, 290] on button "Start Answering" at bounding box center [549, 296] width 269 height 25
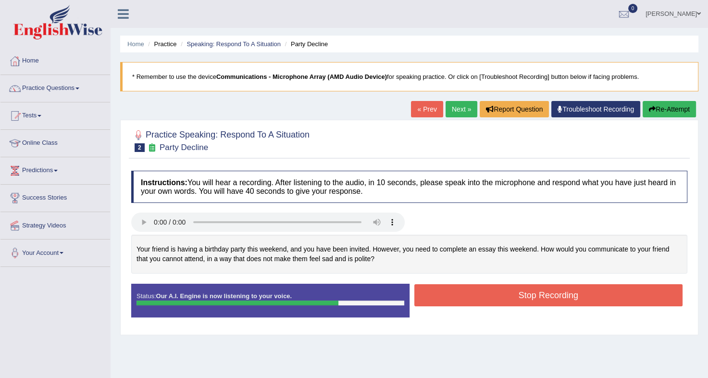
click at [525, 290] on button "Stop Recording" at bounding box center [549, 295] width 269 height 22
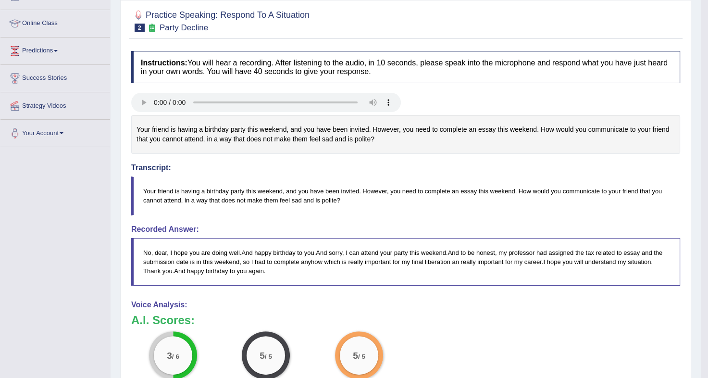
scroll to position [95, 0]
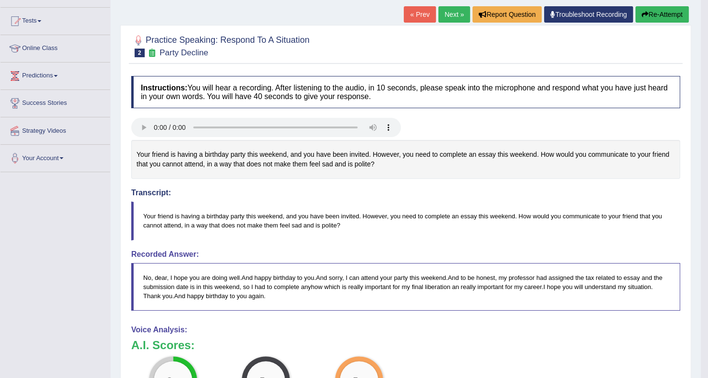
click at [661, 16] on button "Re-Attempt" at bounding box center [662, 14] width 53 height 16
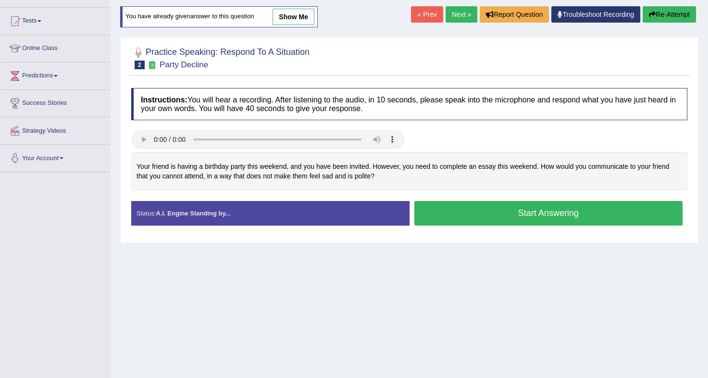
scroll to position [95, 0]
click at [494, 211] on button "Start Answering" at bounding box center [549, 213] width 269 height 25
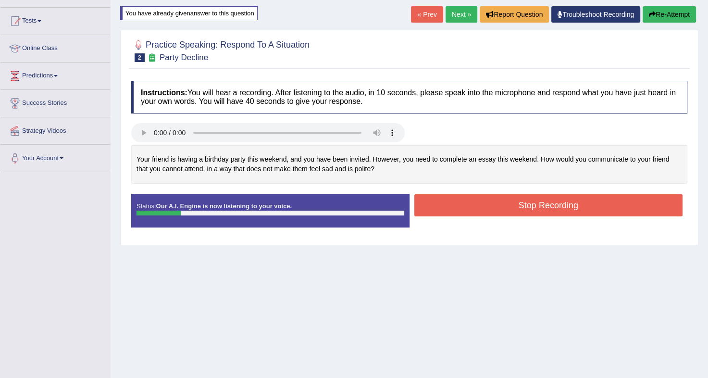
click at [664, 12] on button "Re-Attempt" at bounding box center [669, 14] width 53 height 16
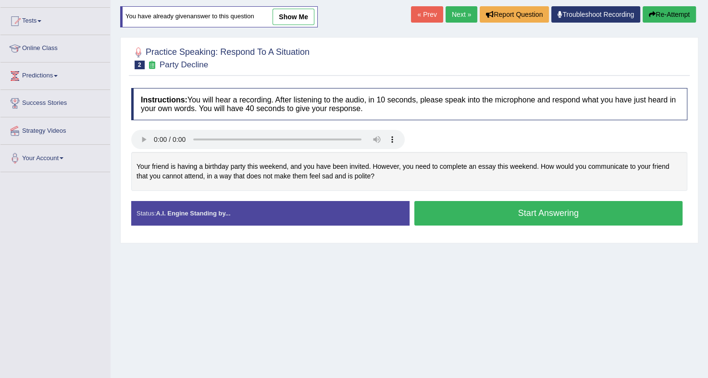
click at [523, 210] on button "Start Answering" at bounding box center [549, 213] width 269 height 25
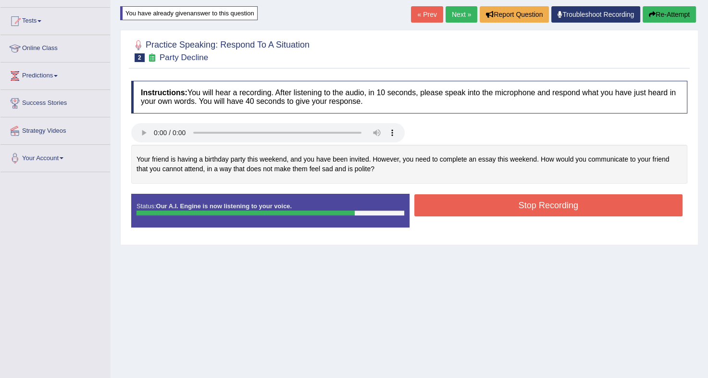
click at [523, 210] on button "Stop Recording" at bounding box center [549, 205] width 269 height 22
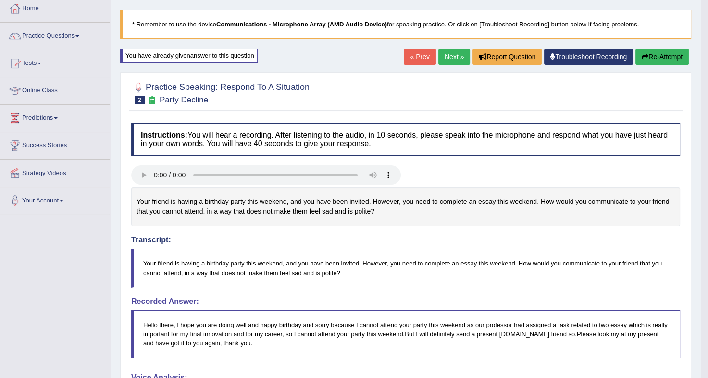
scroll to position [14, 0]
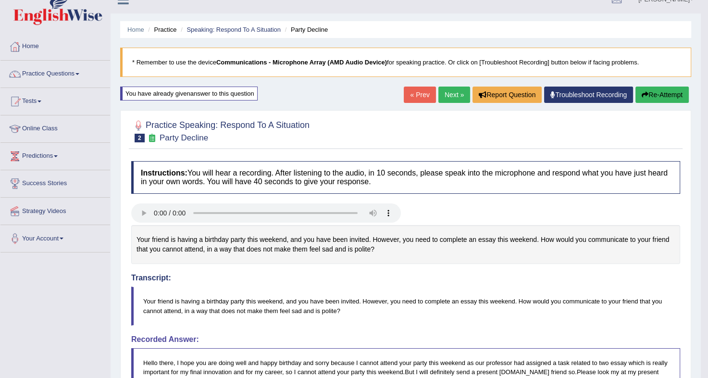
click at [645, 99] on button "Re-Attempt" at bounding box center [662, 95] width 53 height 16
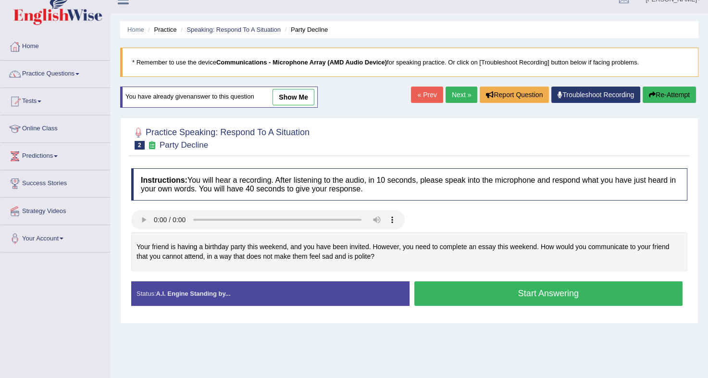
click at [516, 297] on button "Start Answering" at bounding box center [549, 293] width 269 height 25
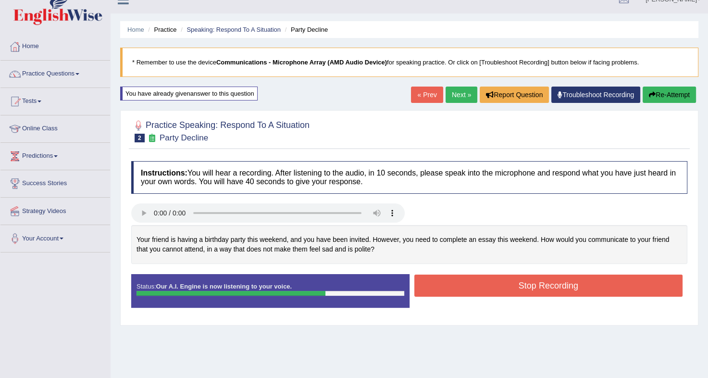
click at [516, 285] on button "Stop Recording" at bounding box center [549, 286] width 269 height 22
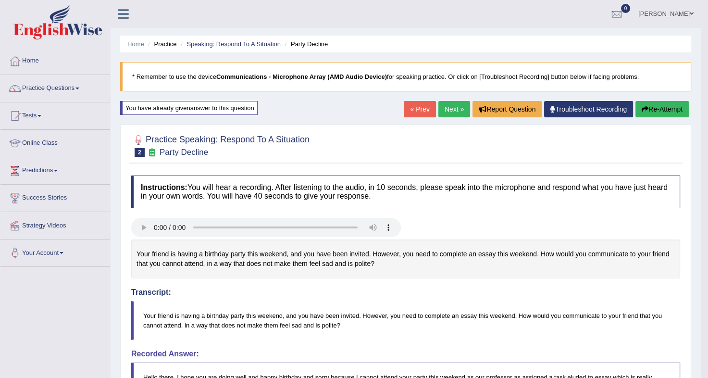
click at [643, 111] on icon "button" at bounding box center [645, 109] width 7 height 7
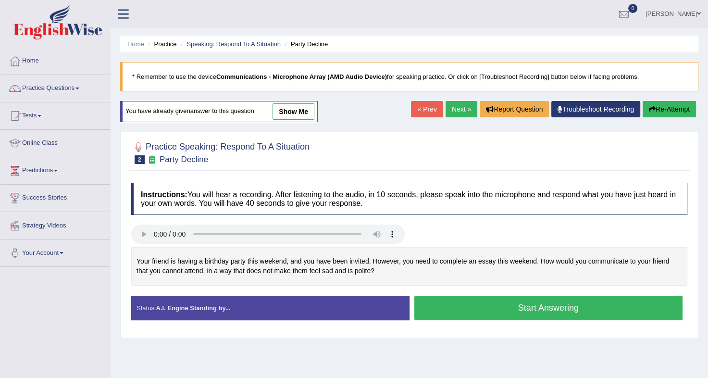
click at [493, 304] on button "Start Answering" at bounding box center [549, 308] width 269 height 25
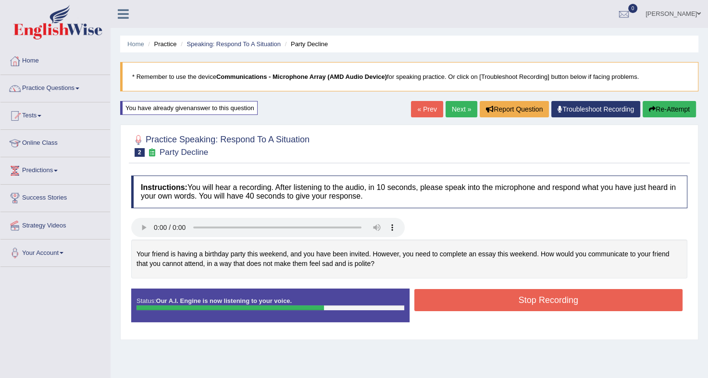
click at [493, 304] on button "Stop Recording" at bounding box center [549, 300] width 269 height 22
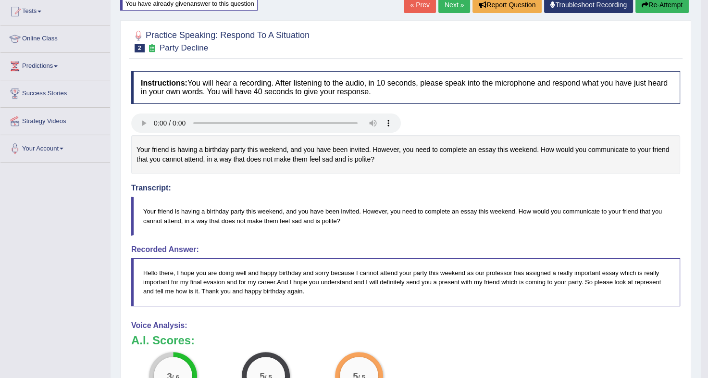
scroll to position [65, 0]
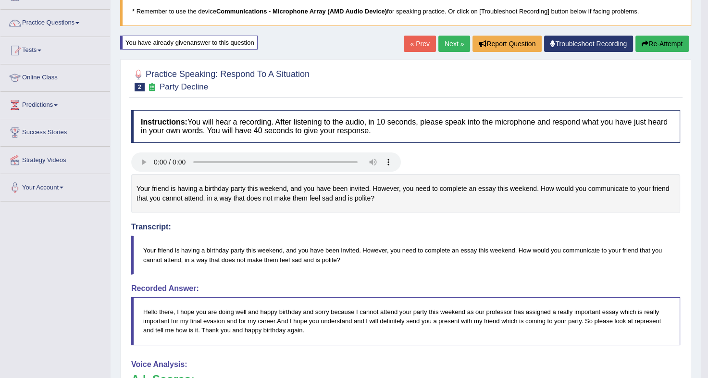
click at [652, 46] on button "Re-Attempt" at bounding box center [662, 44] width 53 height 16
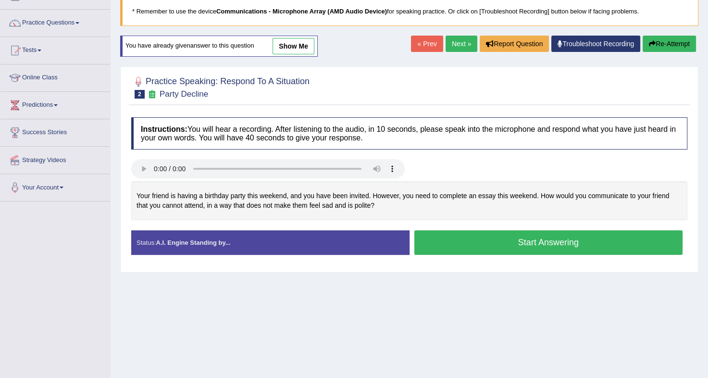
click at [554, 241] on button "Start Answering" at bounding box center [549, 242] width 269 height 25
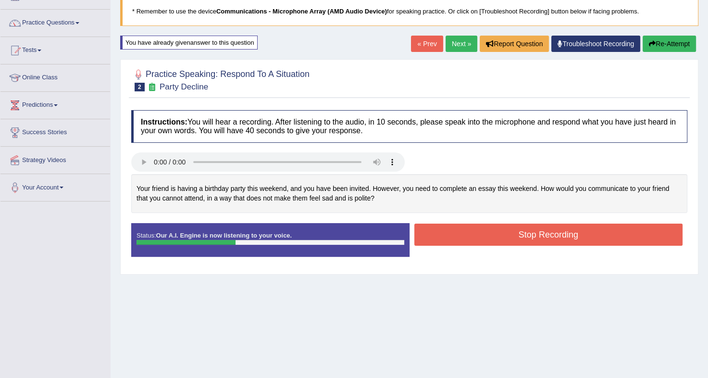
click at [657, 48] on button "Re-Attempt" at bounding box center [669, 44] width 53 height 16
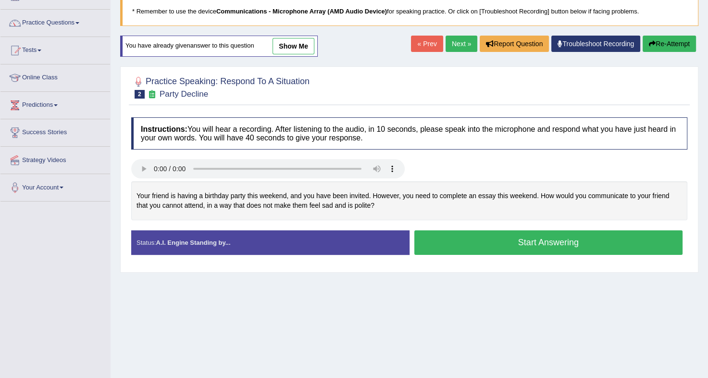
click at [480, 236] on button "Start Answering" at bounding box center [549, 242] width 269 height 25
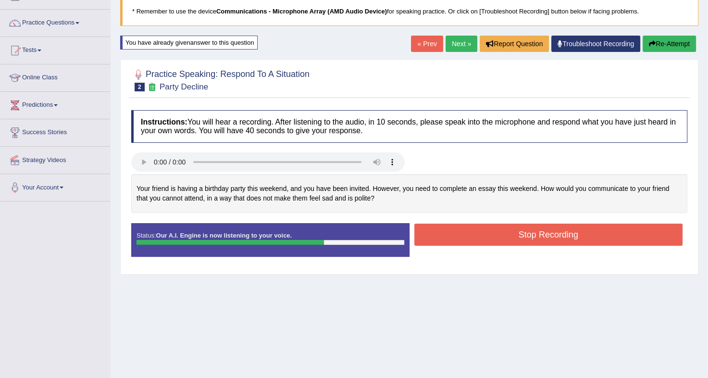
click at [480, 236] on button "Stop Recording" at bounding box center [549, 235] width 269 height 22
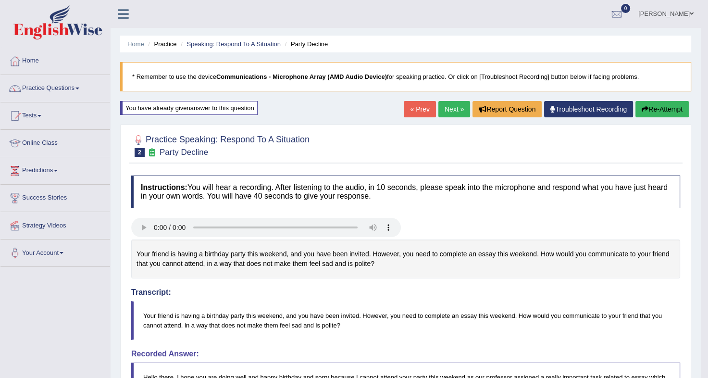
click at [656, 105] on button "Re-Attempt" at bounding box center [662, 109] width 53 height 16
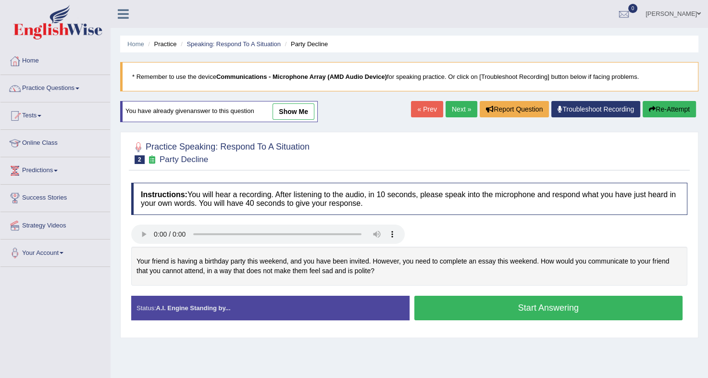
click at [526, 303] on button "Start Answering" at bounding box center [549, 308] width 269 height 25
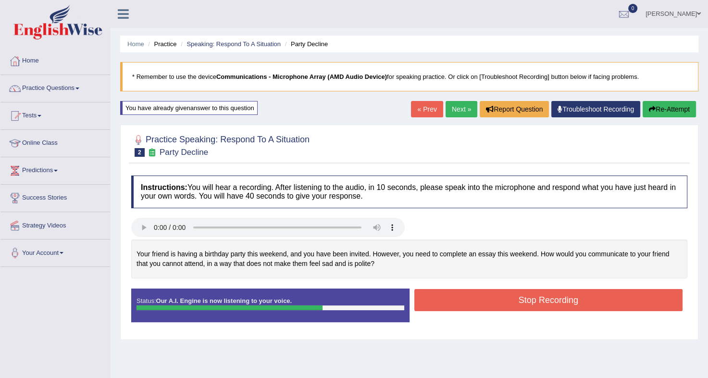
click at [526, 303] on button "Stop Recording" at bounding box center [549, 300] width 269 height 22
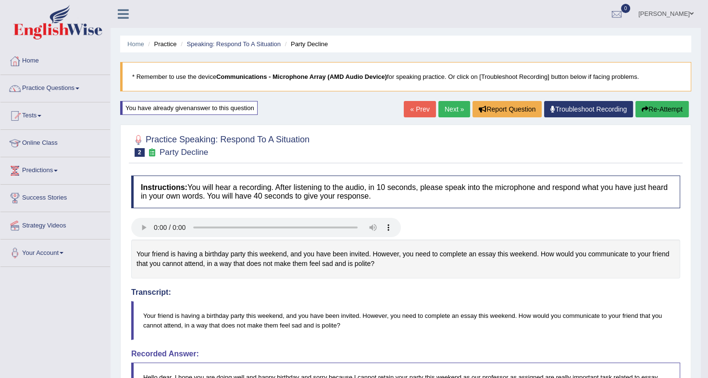
click at [688, 114] on button "Re-Attempt" at bounding box center [662, 109] width 53 height 16
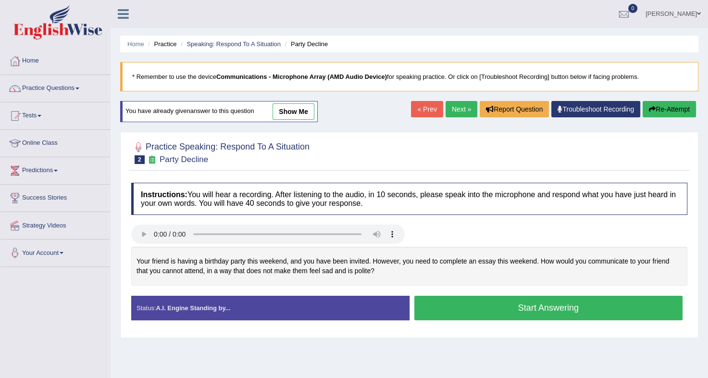
click at [525, 309] on button "Start Answering" at bounding box center [549, 308] width 269 height 25
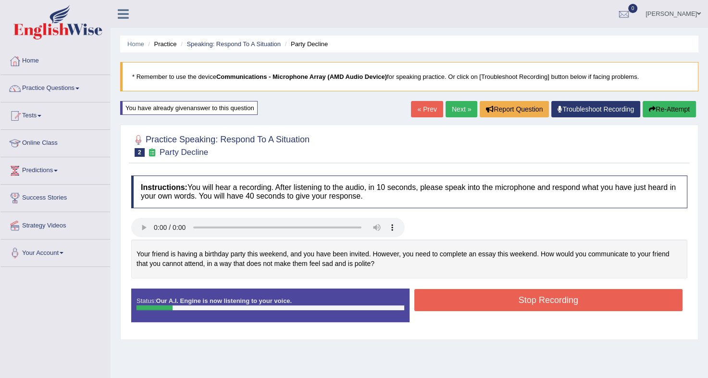
click at [677, 105] on button "Re-Attempt" at bounding box center [669, 109] width 53 height 16
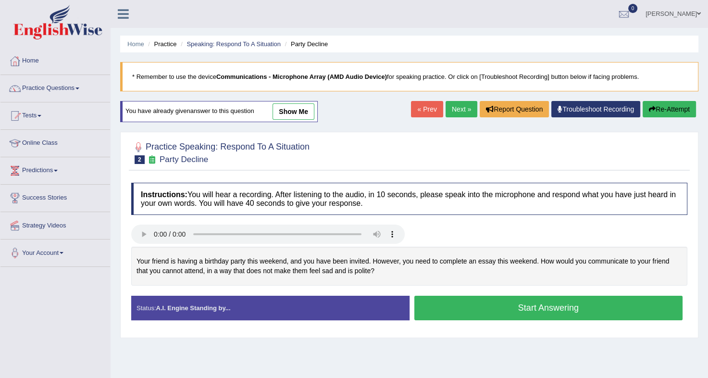
click at [479, 312] on button "Start Answering" at bounding box center [549, 308] width 269 height 25
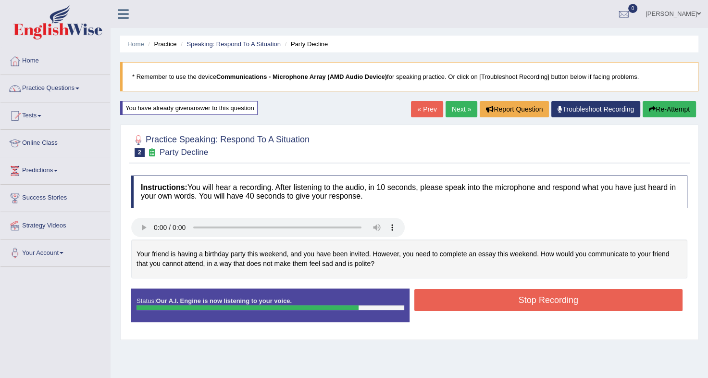
click at [476, 299] on button "Stop Recording" at bounding box center [549, 300] width 269 height 22
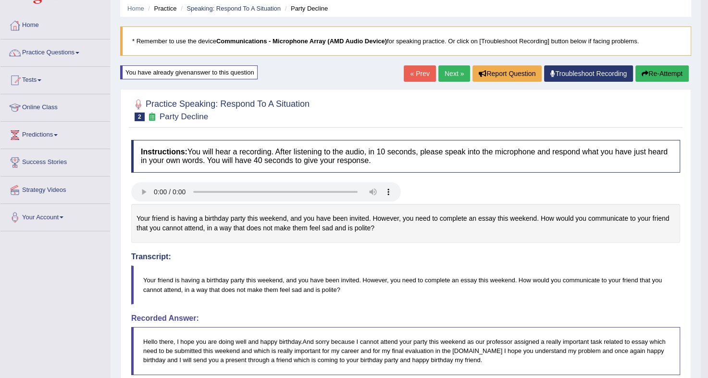
scroll to position [29, 0]
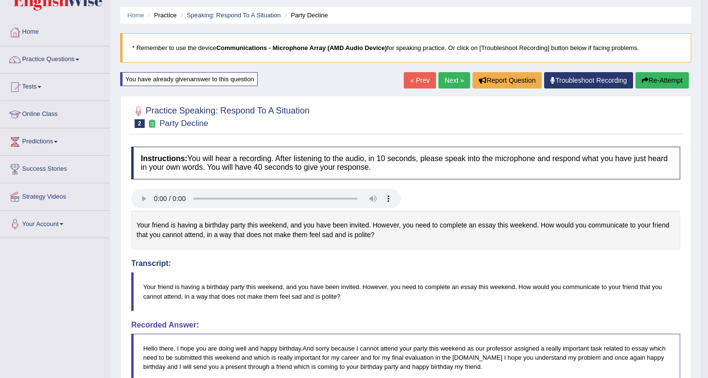
click at [453, 72] on link "Next »" at bounding box center [455, 80] width 32 height 16
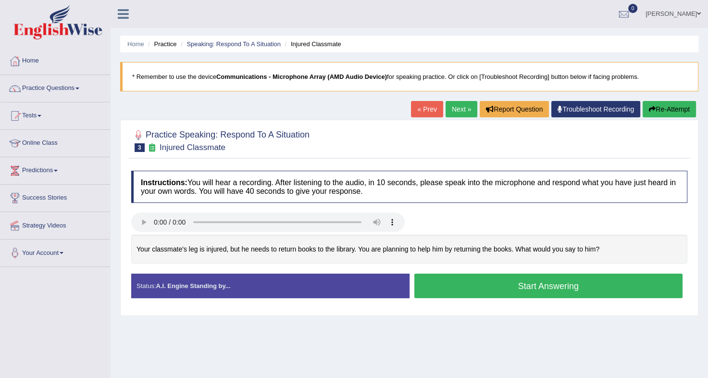
click at [482, 280] on button "Start Answering" at bounding box center [549, 286] width 269 height 25
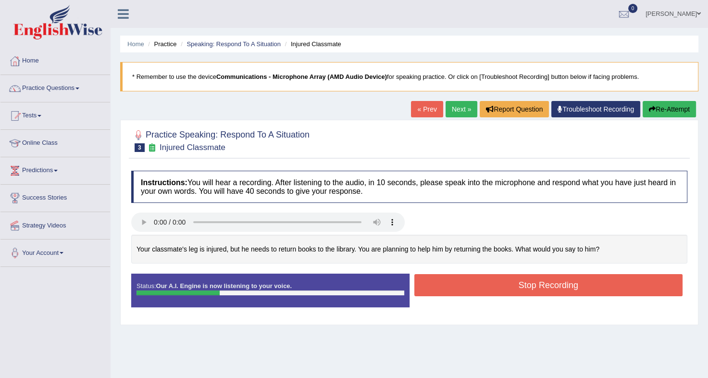
click at [668, 110] on button "Re-Attempt" at bounding box center [669, 109] width 53 height 16
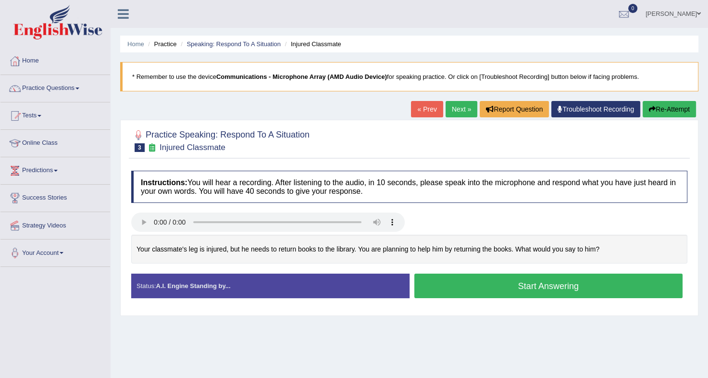
click at [514, 282] on button "Start Answering" at bounding box center [549, 286] width 269 height 25
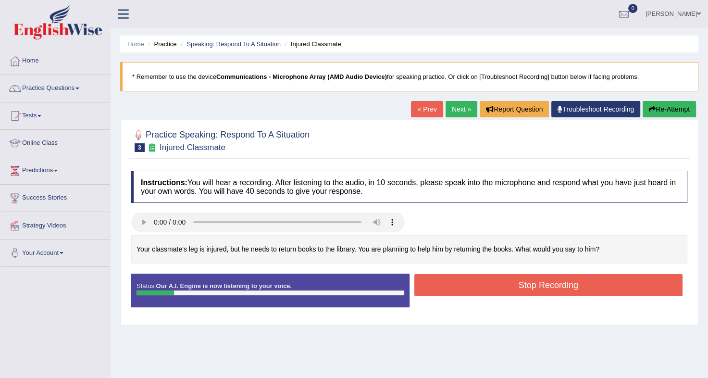
click at [676, 109] on button "Re-Attempt" at bounding box center [669, 109] width 53 height 16
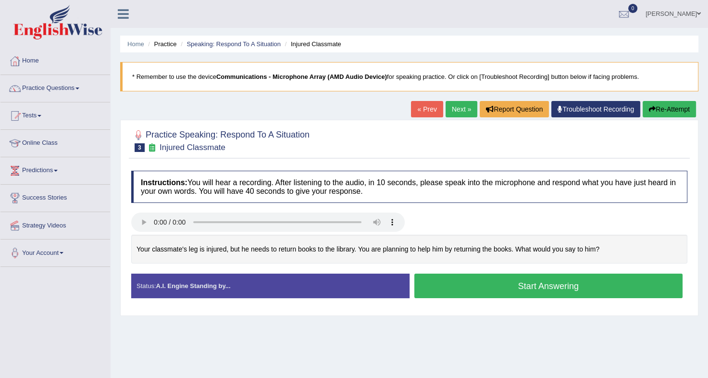
click at [500, 292] on button "Start Answering" at bounding box center [549, 286] width 269 height 25
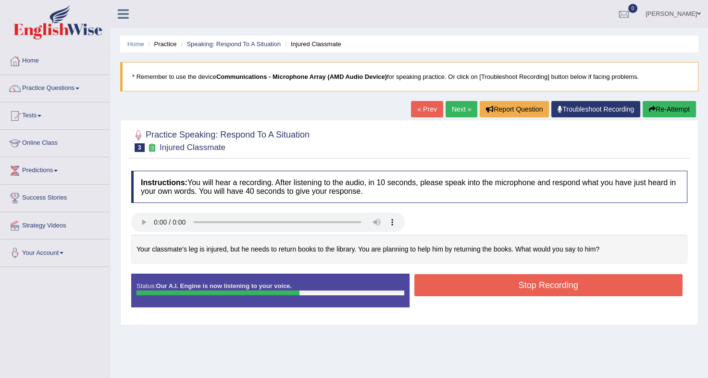
click at [500, 292] on button "Stop Recording" at bounding box center [549, 285] width 269 height 22
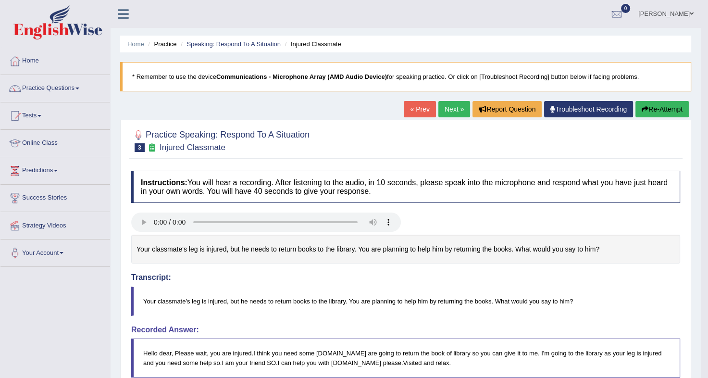
click at [657, 107] on button "Re-Attempt" at bounding box center [662, 109] width 53 height 16
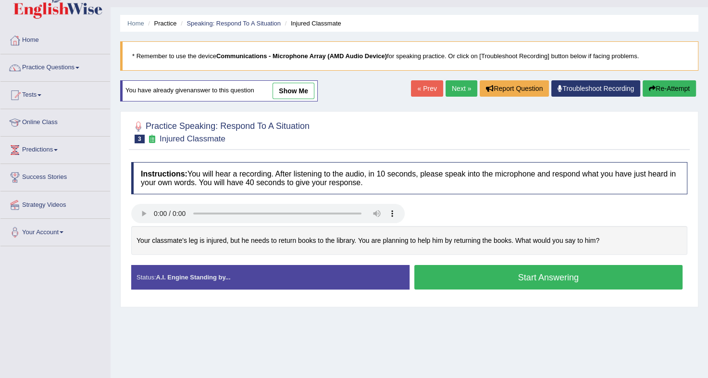
scroll to position [21, 0]
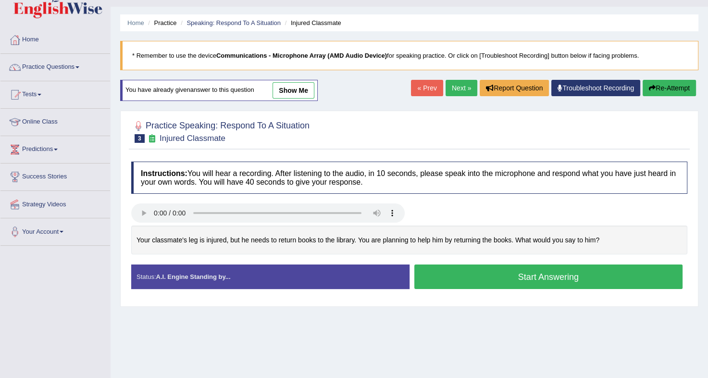
click at [493, 276] on button "Start Answering" at bounding box center [549, 277] width 269 height 25
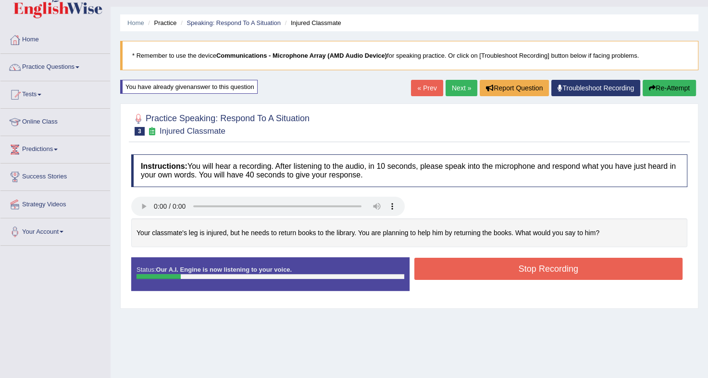
click at [662, 90] on button "Re-Attempt" at bounding box center [669, 88] width 53 height 16
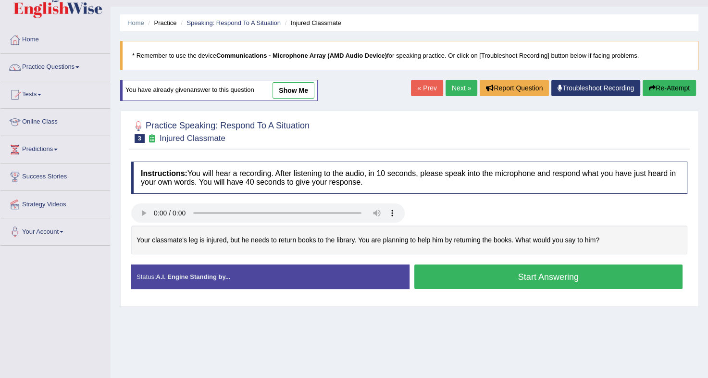
click at [460, 274] on button "Start Answering" at bounding box center [549, 277] width 269 height 25
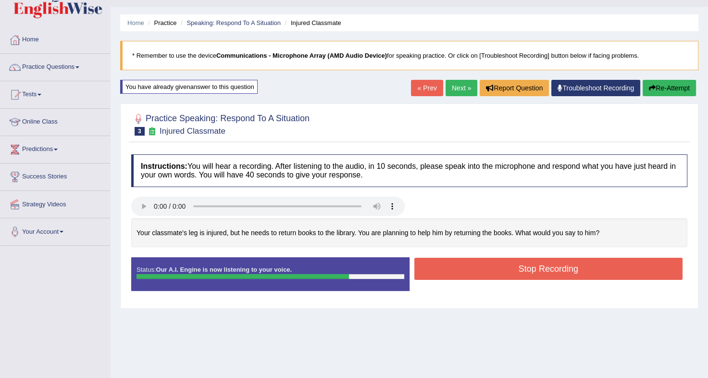
click at [460, 274] on button "Stop Recording" at bounding box center [549, 269] width 269 height 22
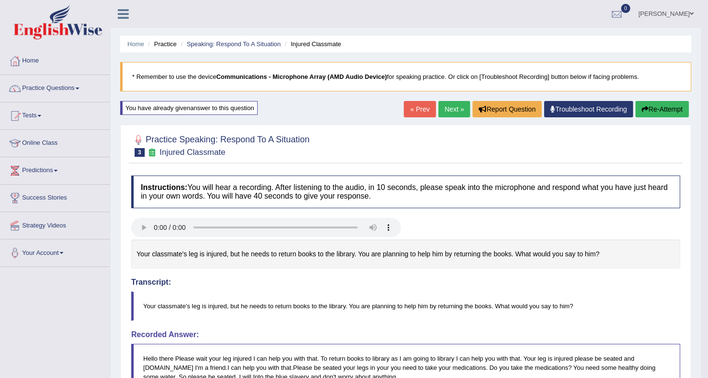
click at [671, 110] on button "Re-Attempt" at bounding box center [662, 109] width 53 height 16
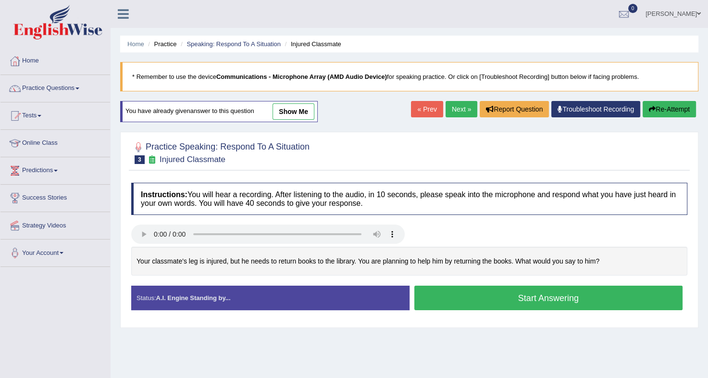
click at [481, 299] on button "Start Answering" at bounding box center [549, 298] width 269 height 25
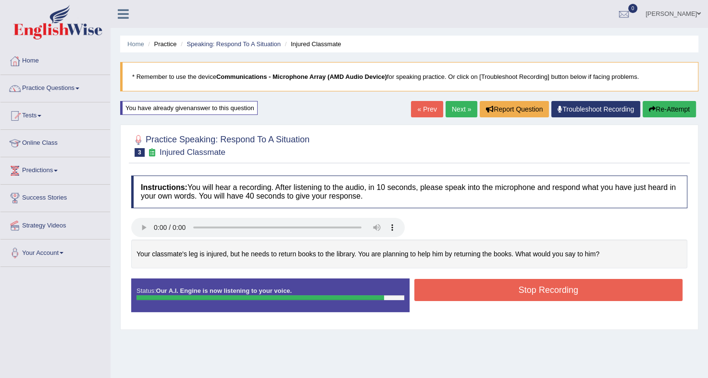
click at [487, 295] on button "Stop Recording" at bounding box center [549, 290] width 269 height 22
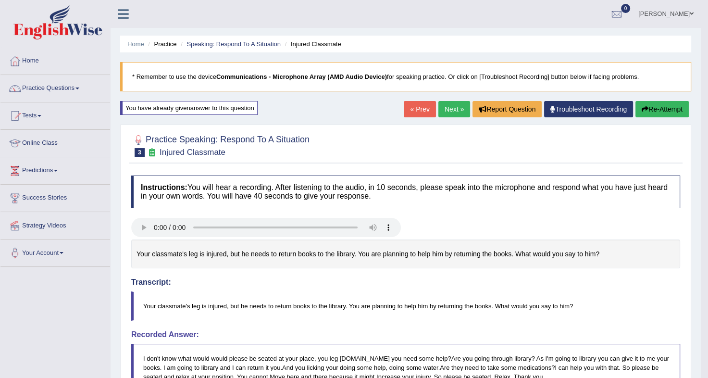
click at [664, 111] on button "Re-Attempt" at bounding box center [662, 109] width 53 height 16
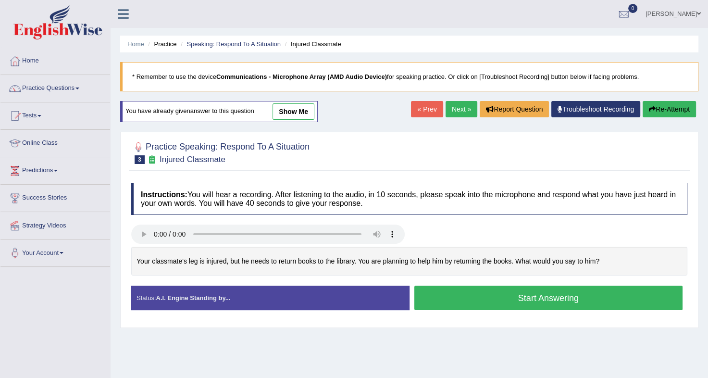
click at [537, 301] on button "Start Answering" at bounding box center [549, 298] width 269 height 25
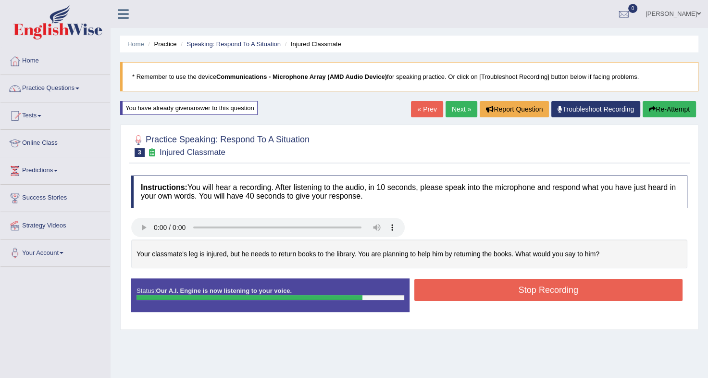
click at [524, 284] on button "Stop Recording" at bounding box center [549, 290] width 269 height 22
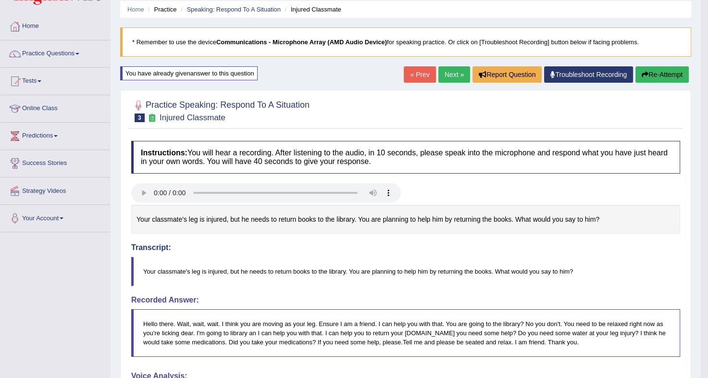
scroll to position [32, 0]
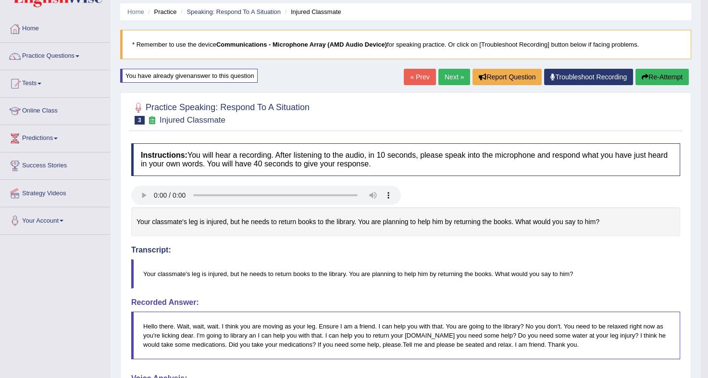
click at [650, 80] on button "Re-Attempt" at bounding box center [662, 77] width 53 height 16
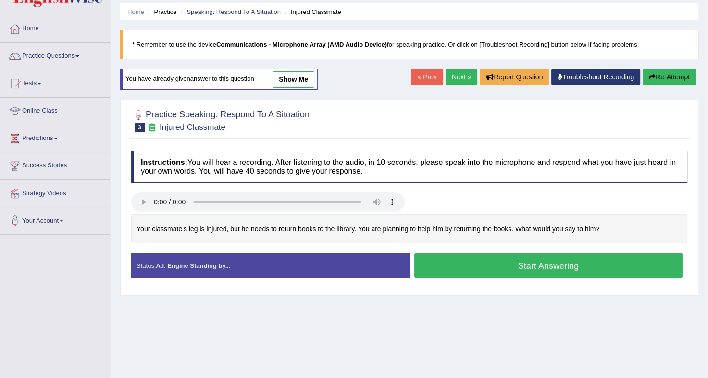
click at [505, 260] on button "Start Answering" at bounding box center [549, 265] width 269 height 25
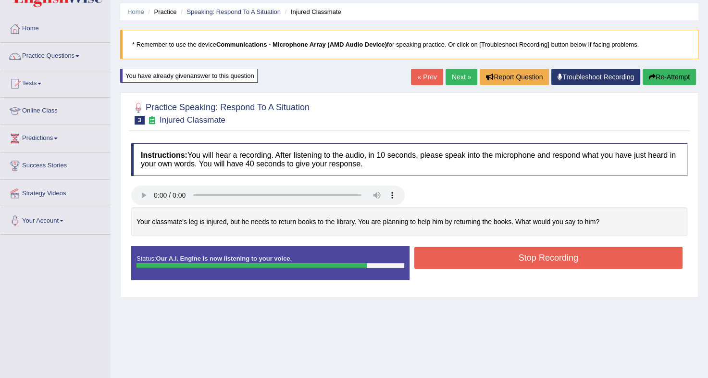
click at [505, 260] on button "Stop Recording" at bounding box center [549, 258] width 269 height 22
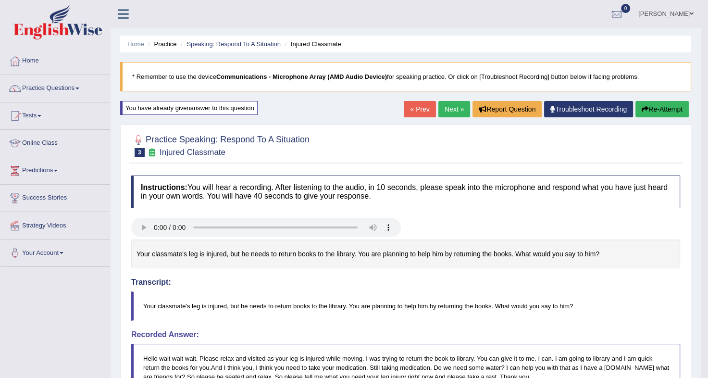
click at [658, 108] on button "Re-Attempt" at bounding box center [662, 109] width 53 height 16
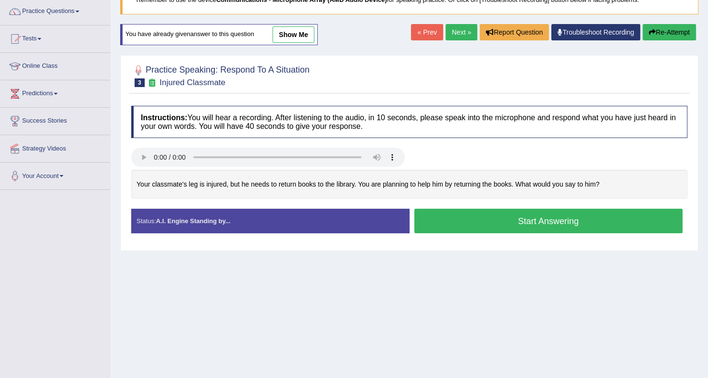
click at [465, 224] on button "Start Answering" at bounding box center [549, 221] width 269 height 25
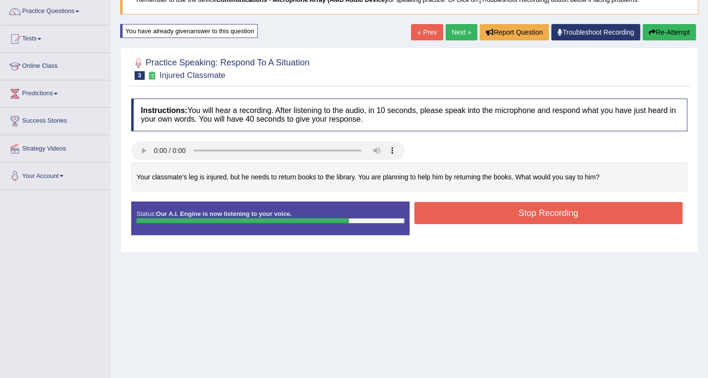
click at [481, 209] on button "Stop Recording" at bounding box center [549, 213] width 269 height 22
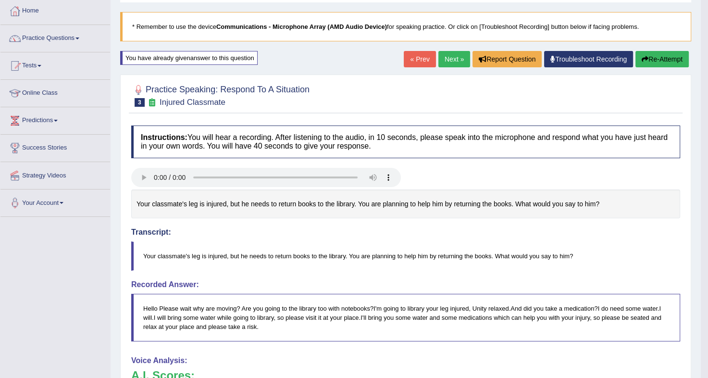
scroll to position [51, 0]
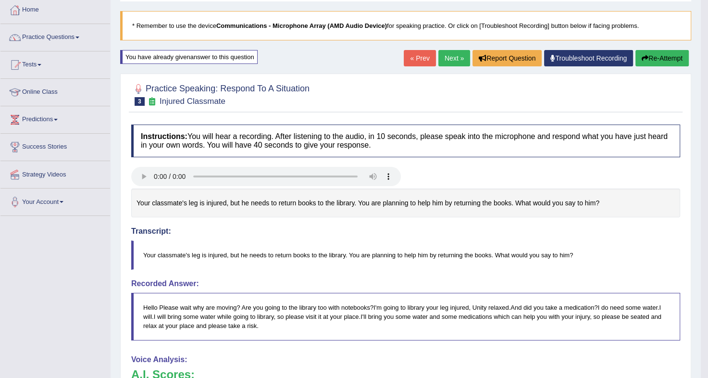
click at [663, 59] on button "Re-Attempt" at bounding box center [662, 58] width 53 height 16
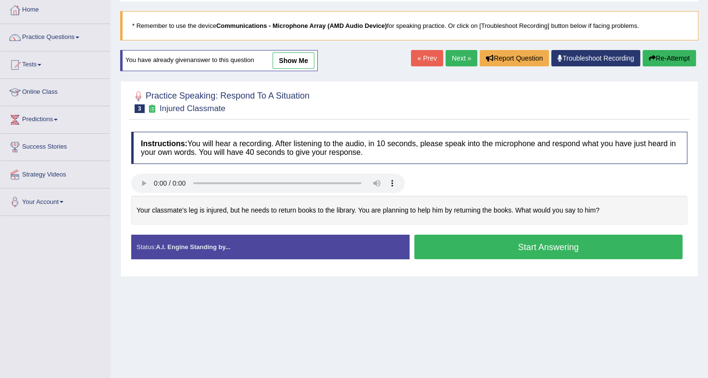
click at [445, 241] on button "Start Answering" at bounding box center [549, 247] width 269 height 25
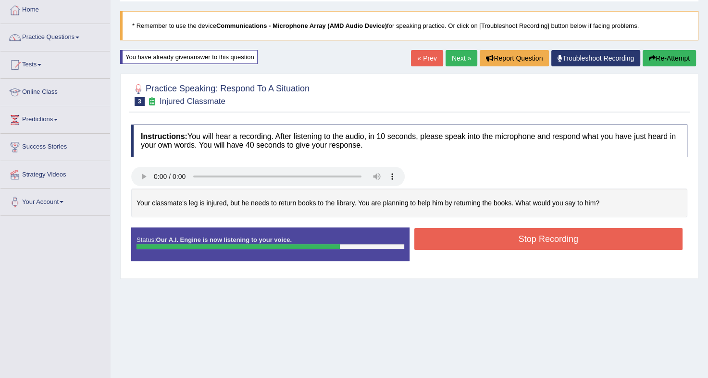
click at [445, 241] on button "Stop Recording" at bounding box center [549, 239] width 269 height 22
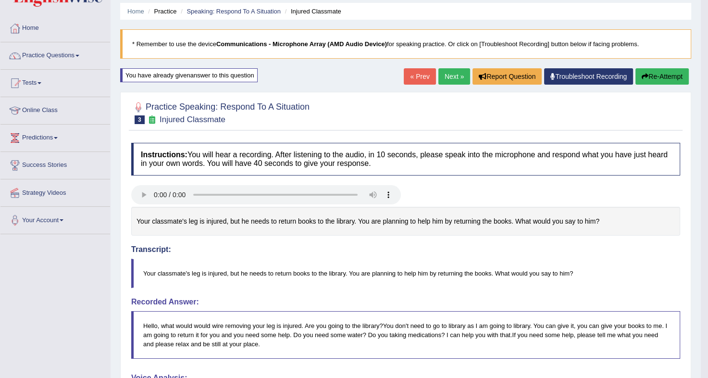
scroll to position [19, 0]
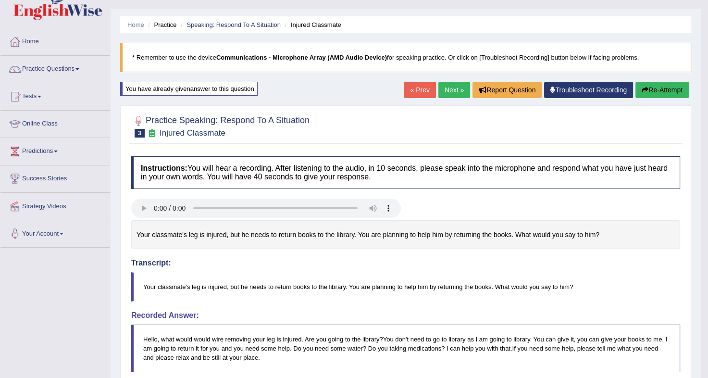
click at [451, 82] on link "Next »" at bounding box center [455, 90] width 32 height 16
